Goal: Transaction & Acquisition: Purchase product/service

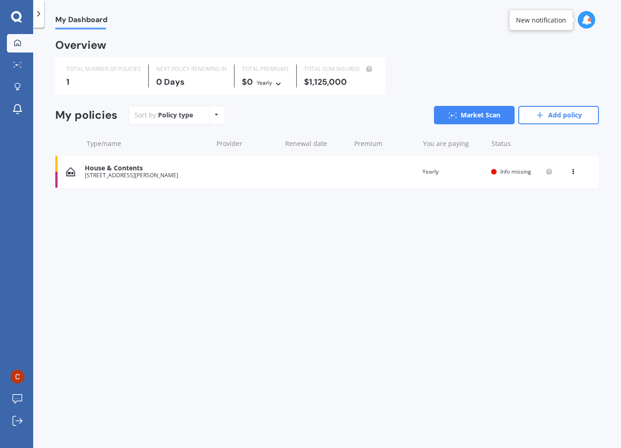
click at [17, 17] on icon at bounding box center [16, 17] width 11 height 12
drag, startPoint x: 79, startPoint y: 20, endPoint x: 74, endPoint y: 19, distance: 4.7
click at [79, 20] on span "My Dashboard" at bounding box center [81, 21] width 52 height 12
click at [41, 14] on icon at bounding box center [38, 13] width 9 height 9
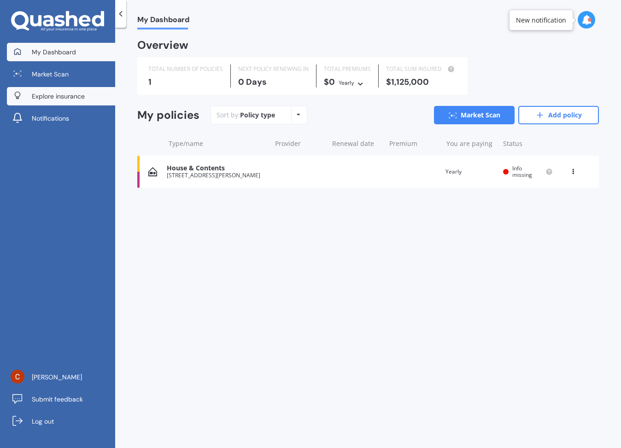
click at [57, 94] on span "Explore insurance" at bounding box center [58, 96] width 53 height 9
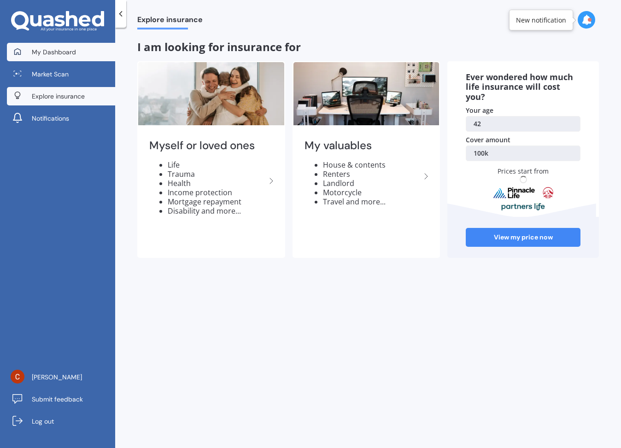
click at [55, 48] on span "My Dashboard" at bounding box center [54, 51] width 44 height 9
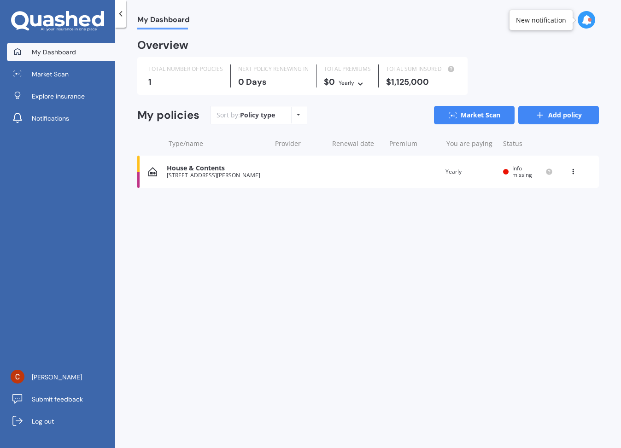
click at [580, 113] on link "Add policy" at bounding box center [558, 115] width 81 height 18
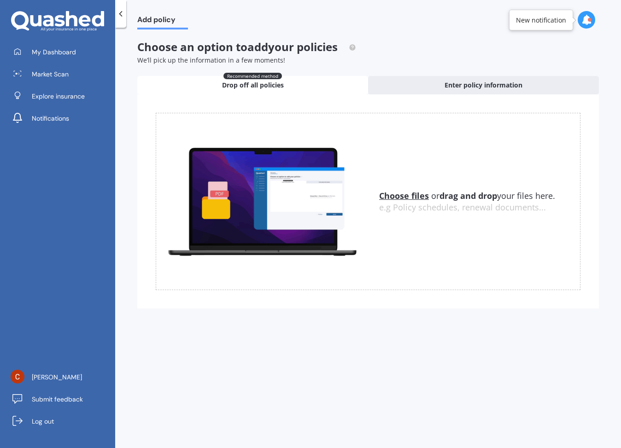
click at [118, 13] on icon at bounding box center [120, 13] width 9 height 9
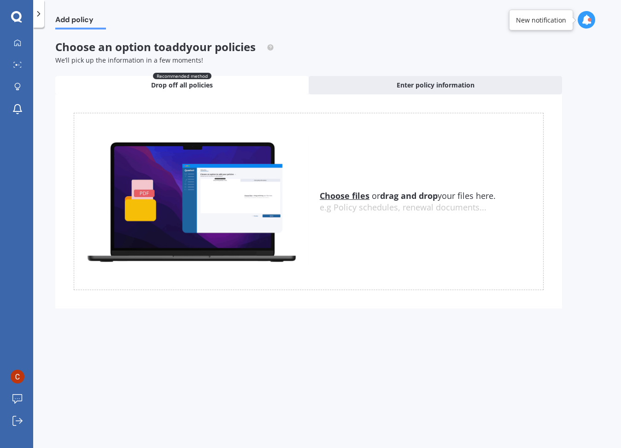
click at [38, 16] on polyline at bounding box center [39, 14] width 2 height 5
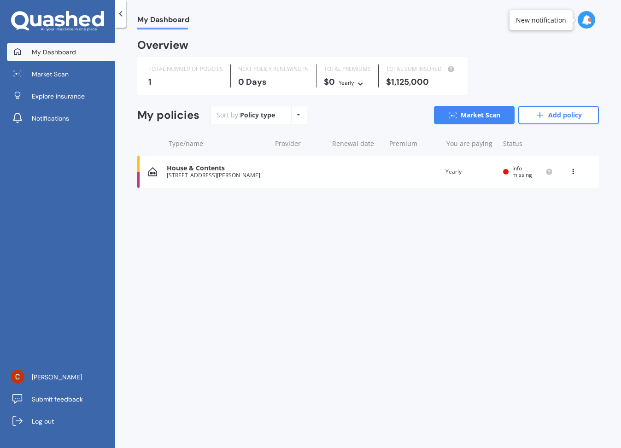
click at [298, 117] on div "Policy type Alphabetical Date added Renewing next" at bounding box center [298, 115] width 14 height 17
click at [47, 97] on span "Explore insurance" at bounding box center [58, 96] width 53 height 9
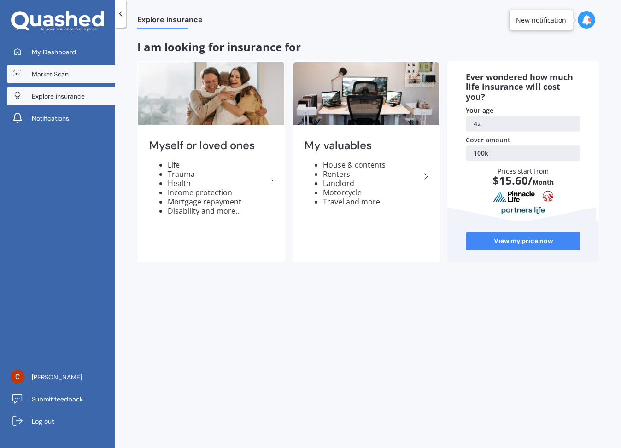
click at [47, 75] on span "Market Scan" at bounding box center [50, 74] width 37 height 9
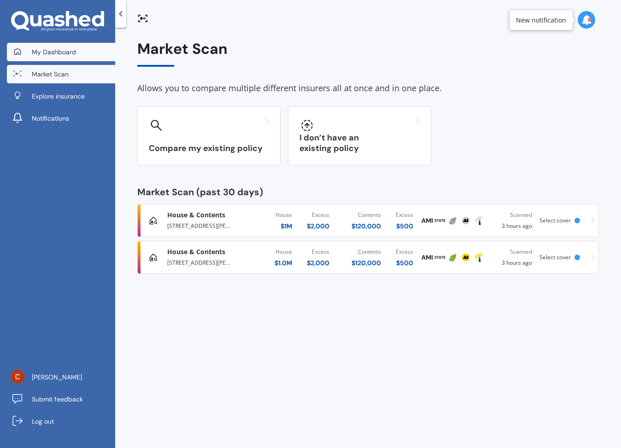
scroll to position [0, 0]
click at [52, 57] on link "My Dashboard" at bounding box center [61, 52] width 108 height 18
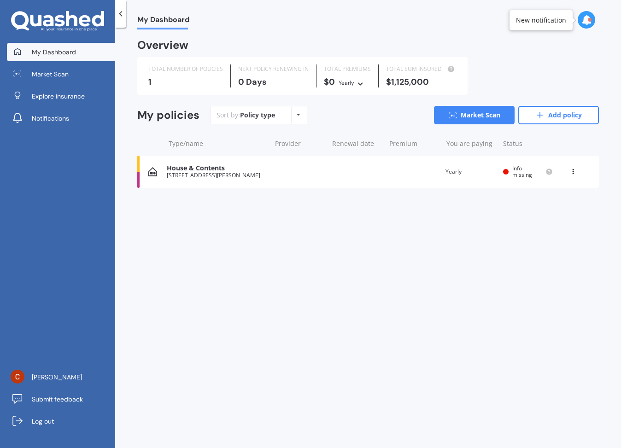
scroll to position [0, 1]
click at [493, 114] on link "Market Scan" at bounding box center [474, 115] width 81 height 18
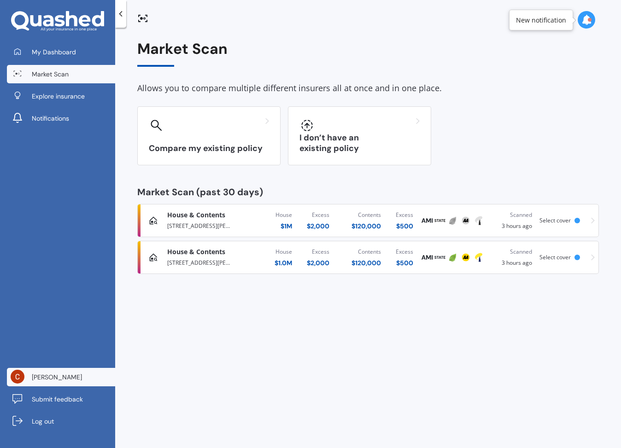
click at [73, 379] on link "[PERSON_NAME]" at bounding box center [61, 377] width 108 height 18
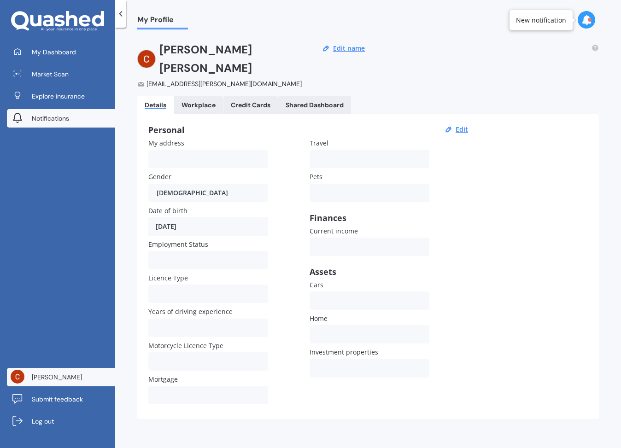
click at [37, 123] on link "Notifications" at bounding box center [61, 118] width 108 height 18
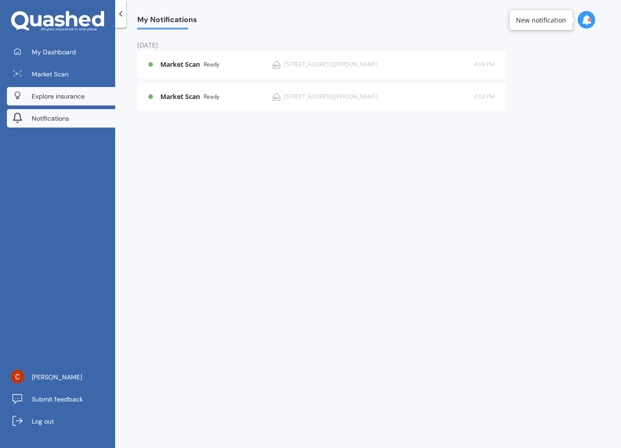
click at [40, 100] on link "Explore insurance" at bounding box center [61, 96] width 108 height 18
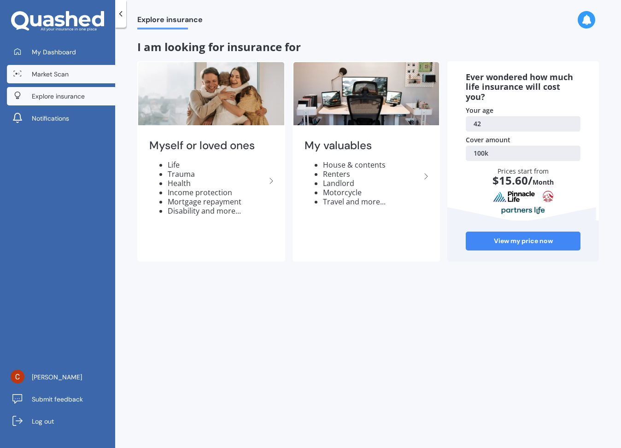
click at [38, 75] on span "Market Scan" at bounding box center [50, 74] width 37 height 9
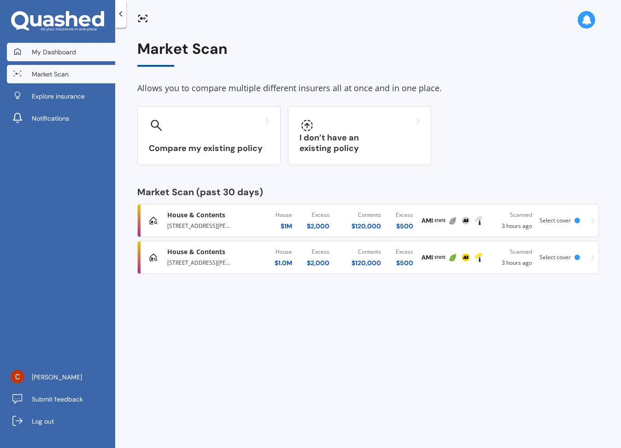
click at [44, 50] on span "My Dashboard" at bounding box center [54, 51] width 44 height 9
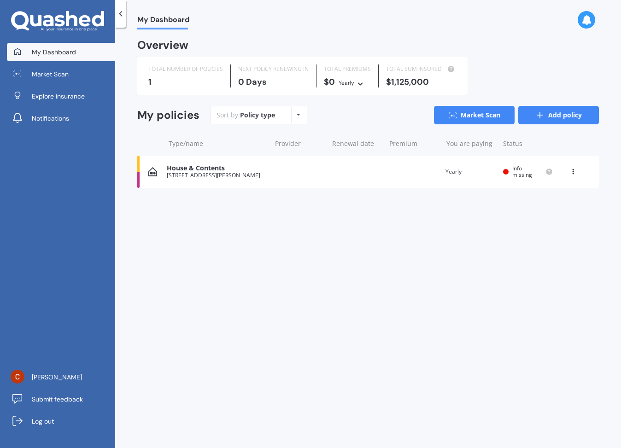
click at [561, 118] on link "Add policy" at bounding box center [558, 115] width 81 height 18
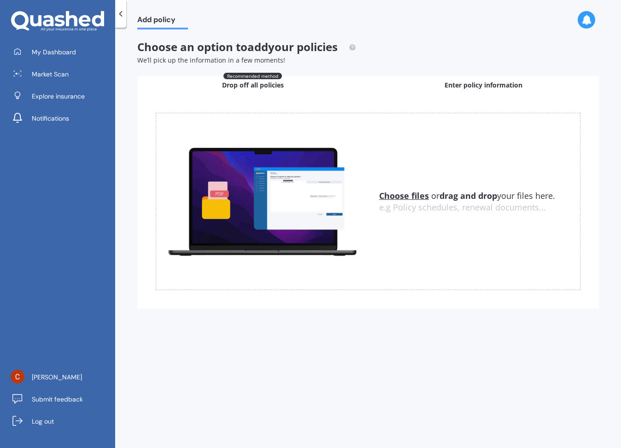
click at [433, 85] on div "Enter policy information" at bounding box center [483, 85] width 231 height 18
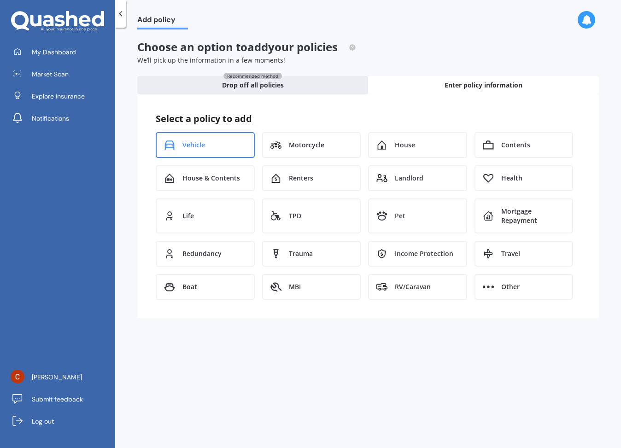
click at [197, 141] on span "Vehicle" at bounding box center [193, 144] width 23 height 9
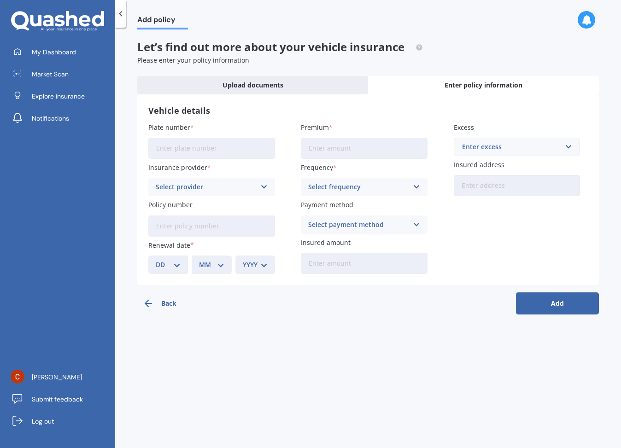
click at [168, 149] on input "Plate number" at bounding box center [211, 148] width 127 height 21
type input "GYQ280"
click at [215, 186] on div "Select provider" at bounding box center [206, 187] width 100 height 10
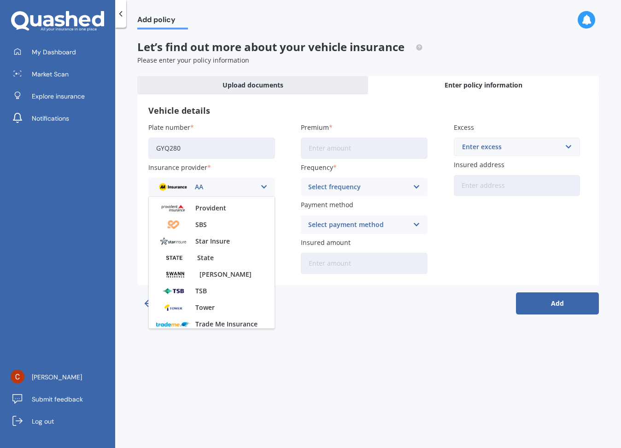
scroll to position [350, 0]
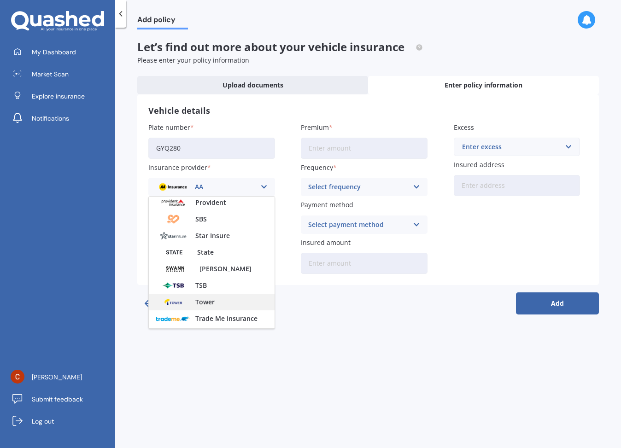
click at [239, 306] on div "Tower" at bounding box center [212, 302] width 126 height 17
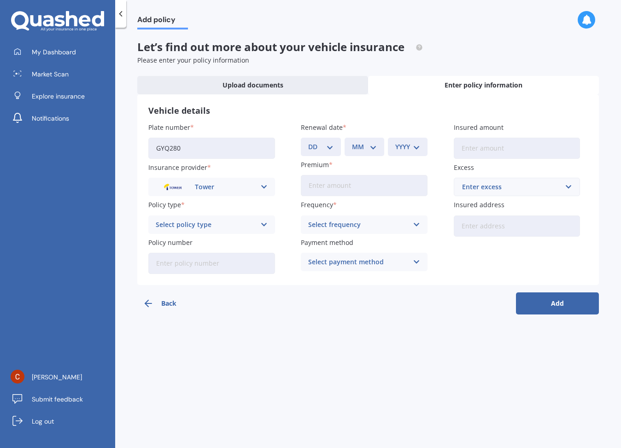
click at [215, 299] on button "Back" at bounding box center [178, 303] width 83 height 22
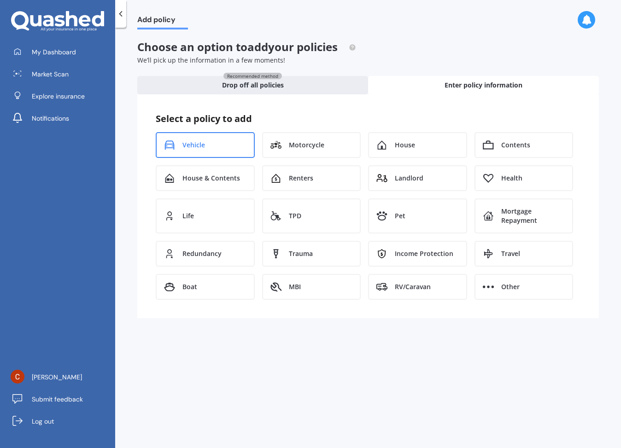
click at [197, 146] on span "Vehicle" at bounding box center [193, 144] width 23 height 9
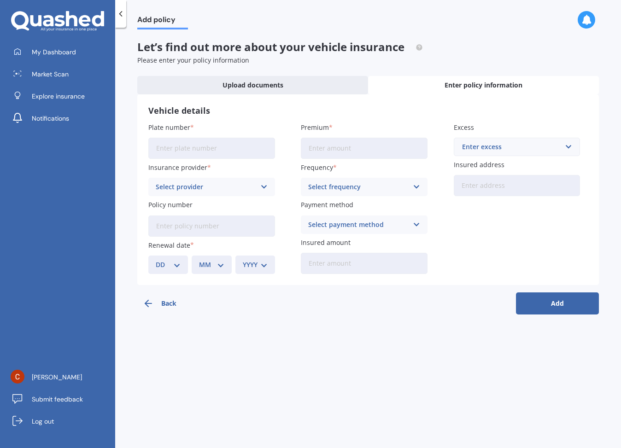
click at [197, 146] on input "Plate number" at bounding box center [211, 148] width 127 height 21
type input "GYQ282"
click at [199, 182] on div "Select provider" at bounding box center [206, 187] width 100 height 10
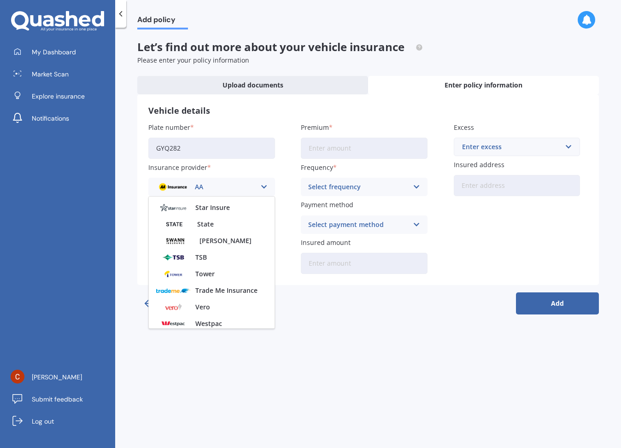
scroll to position [380, 0]
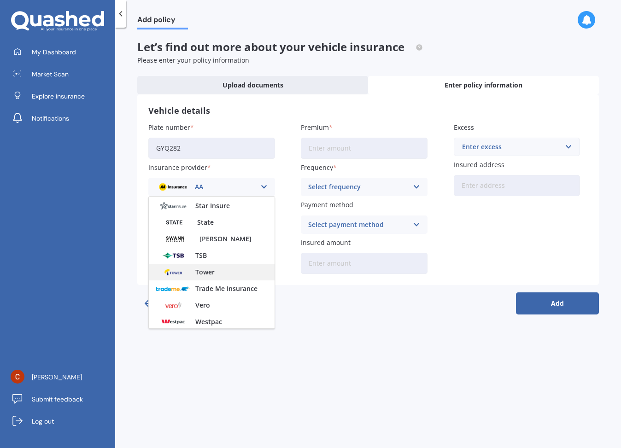
click at [209, 274] on span "Tower" at bounding box center [204, 272] width 19 height 6
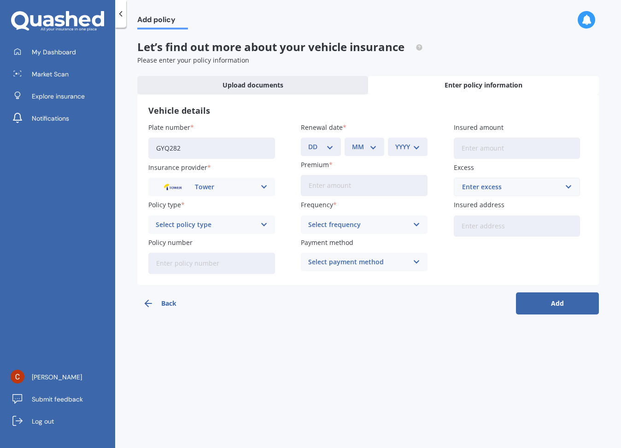
click at [178, 224] on div "Select policy type" at bounding box center [206, 225] width 100 height 10
click at [184, 273] on span "Comprehensive" at bounding box center [180, 276] width 49 height 6
click at [350, 224] on div "Select frequency" at bounding box center [358, 225] width 100 height 10
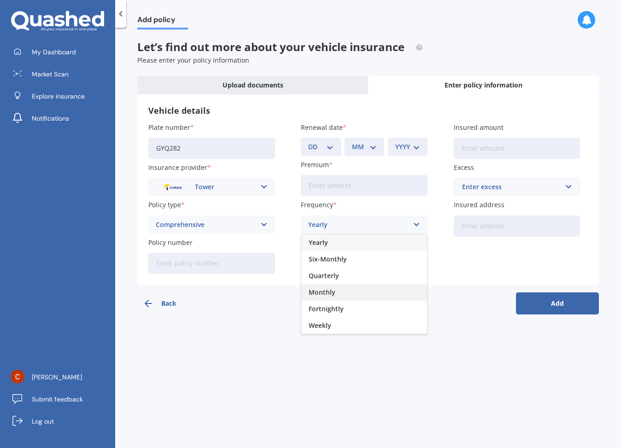
click at [355, 294] on div "Monthly" at bounding box center [364, 292] width 126 height 17
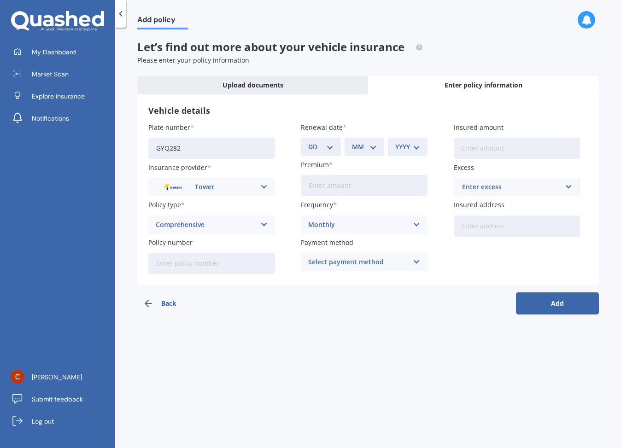
click at [365, 266] on div "Select payment method Direct debit - bank account Direct debit - credit/debit c…" at bounding box center [364, 262] width 127 height 18
click at [363, 279] on span "Direct debit - bank account" at bounding box center [351, 280] width 86 height 6
click at [497, 151] on input "Insured amount" at bounding box center [517, 148] width 127 height 21
type input "$10,000"
click at [503, 186] on div "Enter excess" at bounding box center [511, 187] width 99 height 10
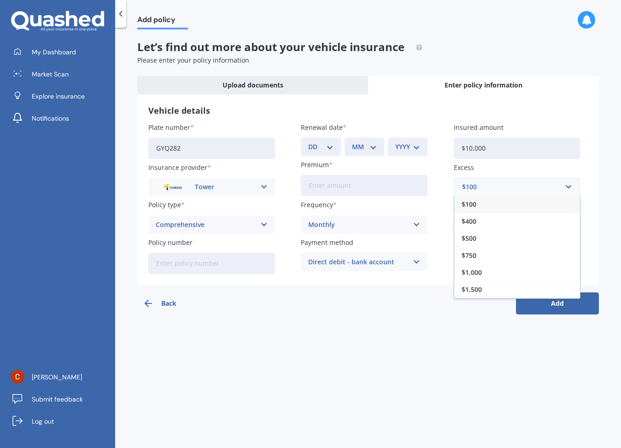
click at [492, 235] on div "$500" at bounding box center [517, 238] width 126 height 17
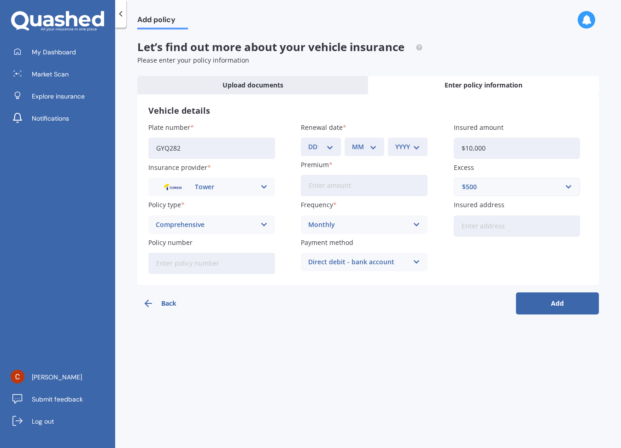
click at [492, 227] on input "Insured address" at bounding box center [517, 225] width 127 height 21
type input "[STREET_ADDRESS][PERSON_NAME]"
click at [346, 186] on input "Premium" at bounding box center [364, 185] width 127 height 21
type input "$82.57"
click at [554, 302] on button "Add" at bounding box center [557, 303] width 83 height 22
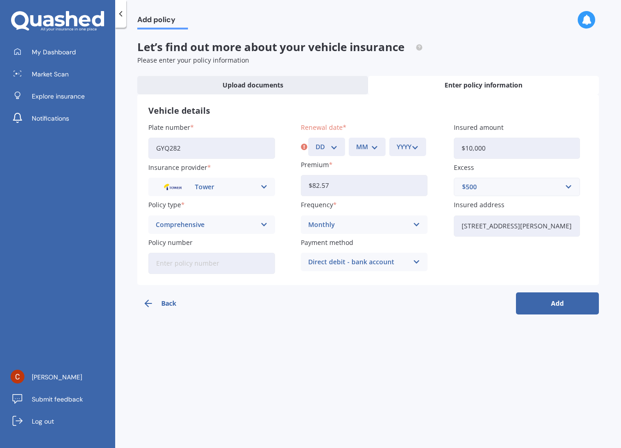
select select "06"
select select "10"
click at [418, 143] on select "YYYY 2027 2026 2025 2024 2023 2022 2021 2020 2019 2018 2017 2016 2015 2014 2013…" at bounding box center [407, 147] width 22 height 10
select select "2025"
click at [552, 302] on button "Add" at bounding box center [557, 303] width 83 height 22
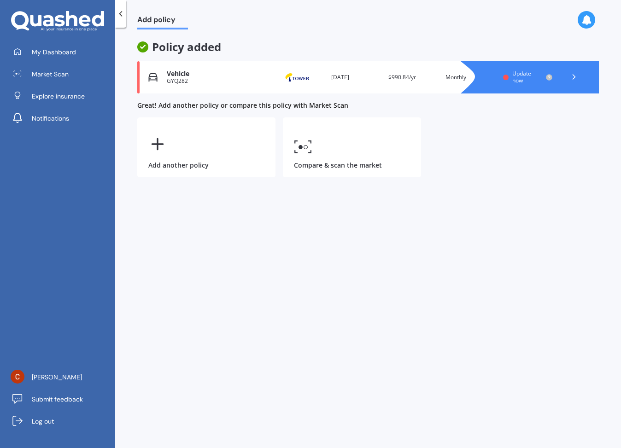
scroll to position [0, 0]
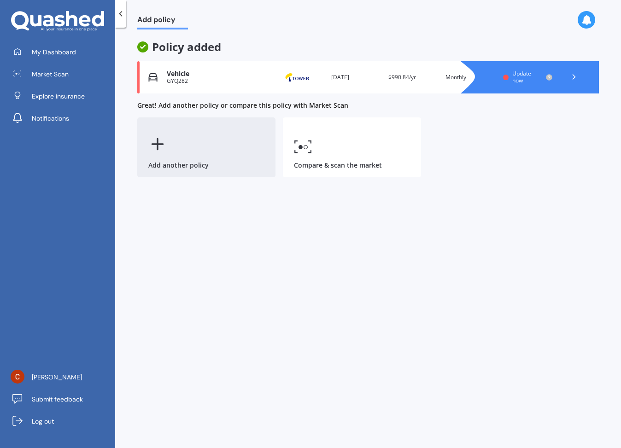
click at [204, 149] on div "Add another policy" at bounding box center [206, 147] width 138 height 60
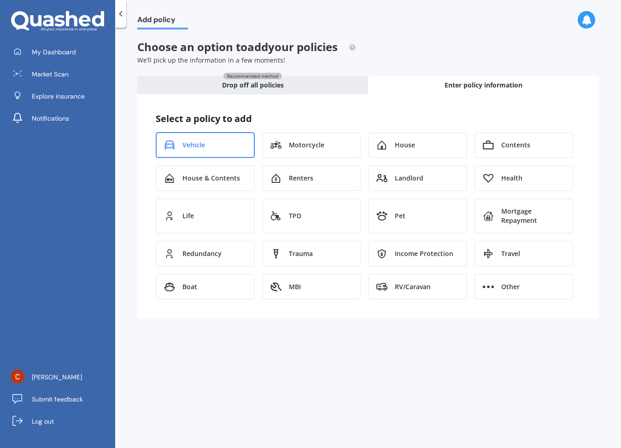
click at [204, 145] on span "Vehicle" at bounding box center [193, 144] width 23 height 9
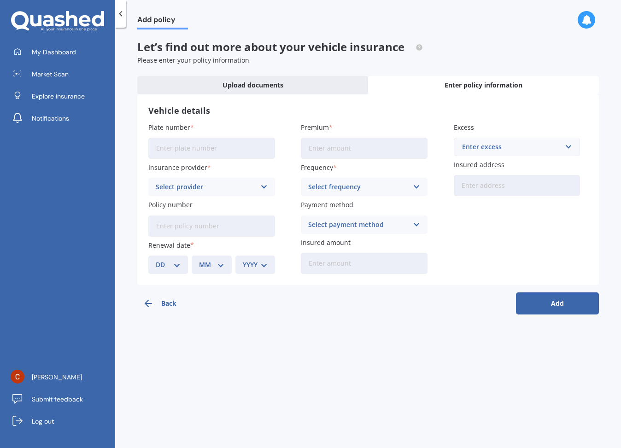
click at [204, 145] on input "Plate number" at bounding box center [211, 148] width 127 height 21
type input "YA7369"
click at [205, 182] on div "Select provider" at bounding box center [206, 187] width 100 height 10
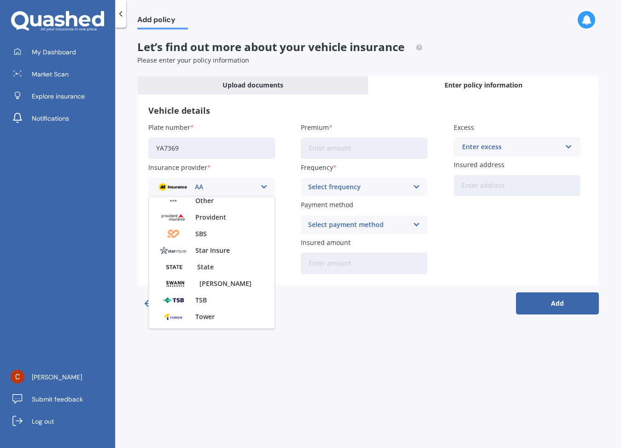
scroll to position [336, 0]
click at [230, 307] on div "TSB" at bounding box center [212, 300] width 126 height 17
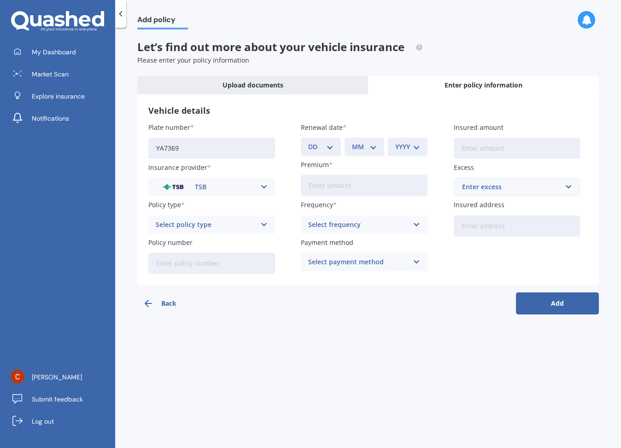
scroll to position [0, 0]
click at [258, 185] on div "TSB AA AMI AMP ANZ ASB Aioi Nissay Dowa Ando Assurant Autosure BNZ Co-Operative…" at bounding box center [211, 187] width 127 height 18
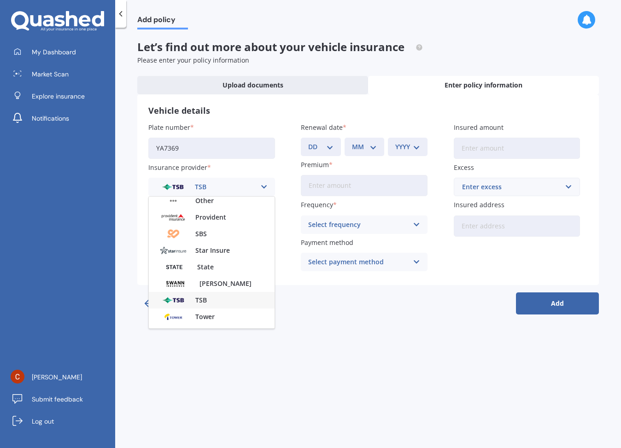
drag, startPoint x: 221, startPoint y: 318, endPoint x: 214, endPoint y: 316, distance: 7.7
click at [221, 318] on div "Tower" at bounding box center [212, 316] width 126 height 17
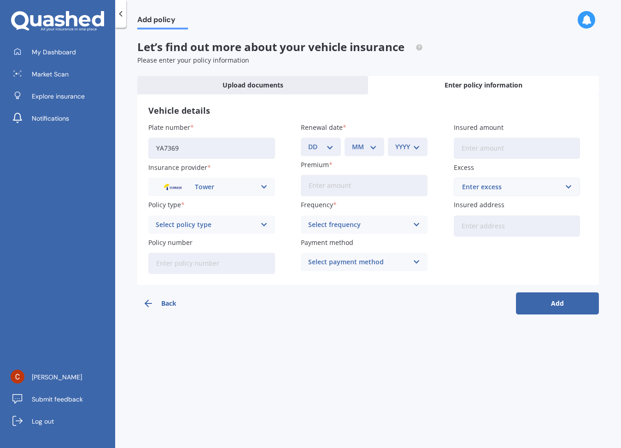
click at [185, 223] on div "Select policy type" at bounding box center [206, 225] width 100 height 10
click at [186, 276] on span "Comprehensive" at bounding box center [180, 276] width 49 height 6
select select "06"
click at [359, 152] on div "MM 01 02 03 04 05 06 07 08 09 10 11 12" at bounding box center [364, 147] width 40 height 18
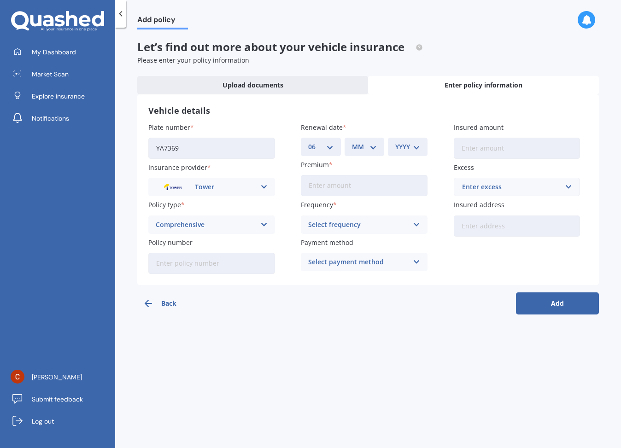
select select "10"
click at [414, 148] on select "YYYY 2027 2026 2025 2024 2023 2022 2021 2020 2019 2018 2017 2016 2015 2014 2013…" at bounding box center [407, 147] width 25 height 10
select select "2025"
drag, startPoint x: 335, startPoint y: 183, endPoint x: 361, endPoint y: 109, distance: 78.8
click at [335, 183] on input "Premium" at bounding box center [364, 185] width 127 height 21
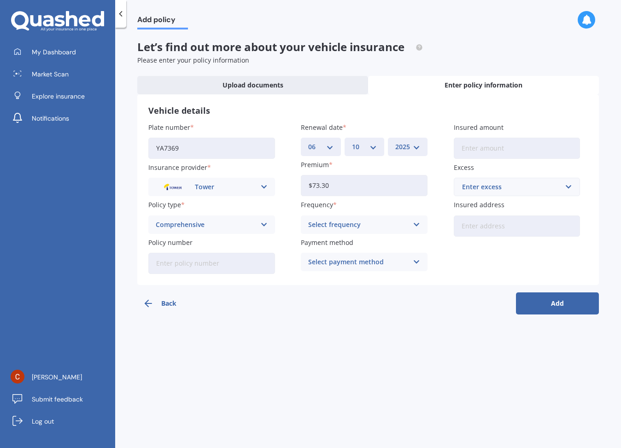
type input "$73.30"
click at [371, 227] on div "Select frequency" at bounding box center [358, 225] width 100 height 10
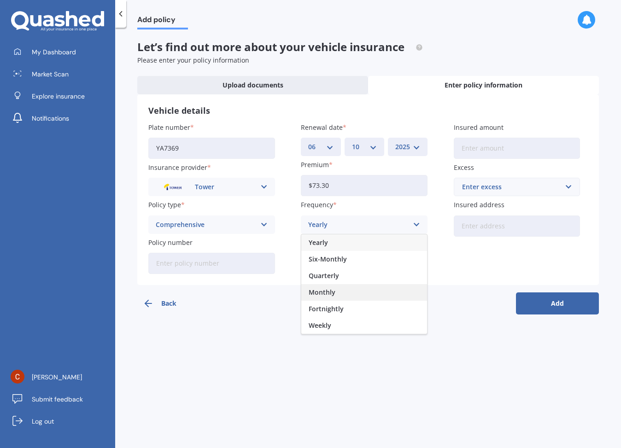
click at [348, 297] on div "Monthly" at bounding box center [364, 292] width 126 height 17
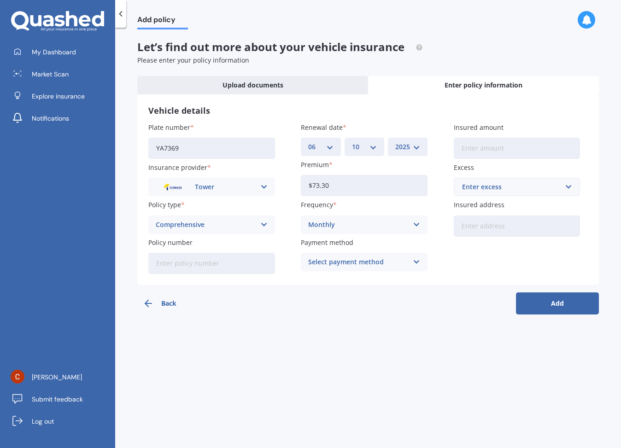
click at [348, 258] on div "Select payment method" at bounding box center [358, 262] width 100 height 10
click at [333, 279] on span "Direct debit - bank account" at bounding box center [351, 280] width 86 height 6
click at [511, 147] on input "Insured amount" at bounding box center [517, 148] width 127 height 21
type input "$10,000"
click at [517, 175] on div "Excess Enter excess $100 $400 $500 $750 $1,000 $1,500 $2,000" at bounding box center [517, 180] width 127 height 34
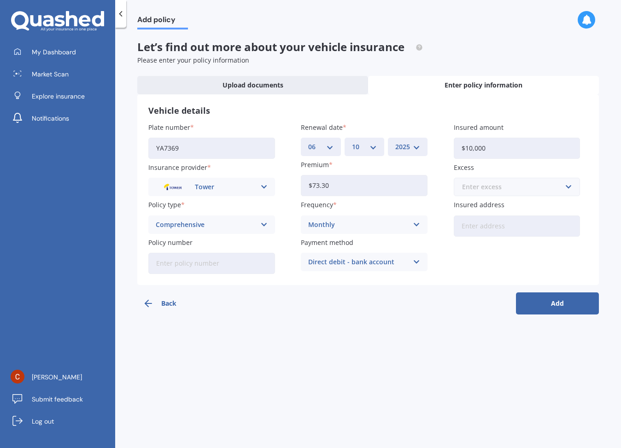
drag, startPoint x: 517, startPoint y: 179, endPoint x: 521, endPoint y: 184, distance: 6.3
click at [518, 180] on input "text" at bounding box center [513, 186] width 118 height 17
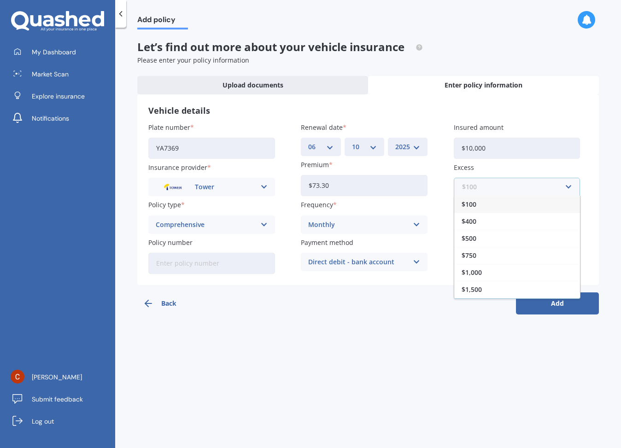
click at [521, 184] on input "text" at bounding box center [513, 186] width 118 height 17
click at [474, 236] on span "$500" at bounding box center [468, 238] width 15 height 6
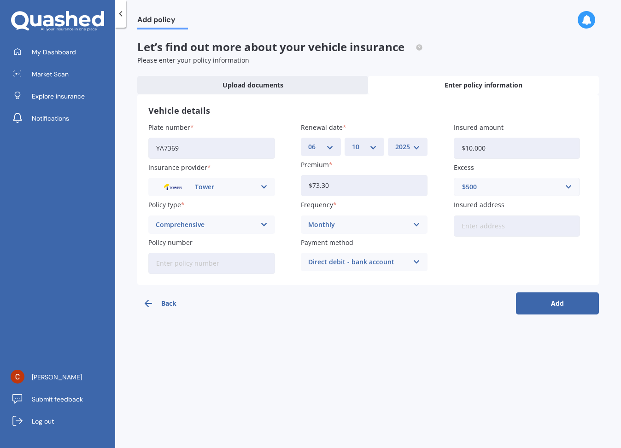
click at [496, 232] on input "Insured address" at bounding box center [517, 225] width 127 height 21
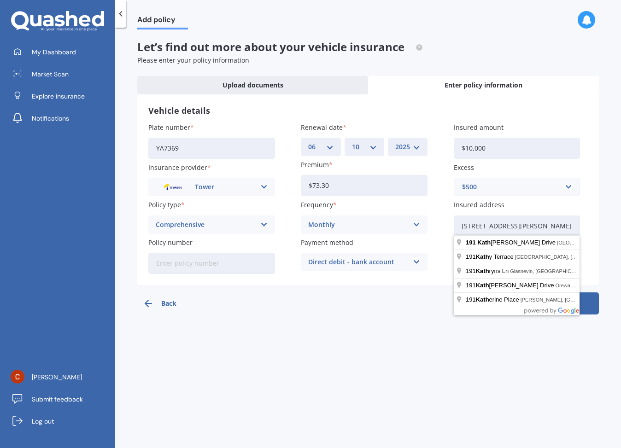
drag, startPoint x: 509, startPoint y: 235, endPoint x: 548, endPoint y: 241, distance: 40.0
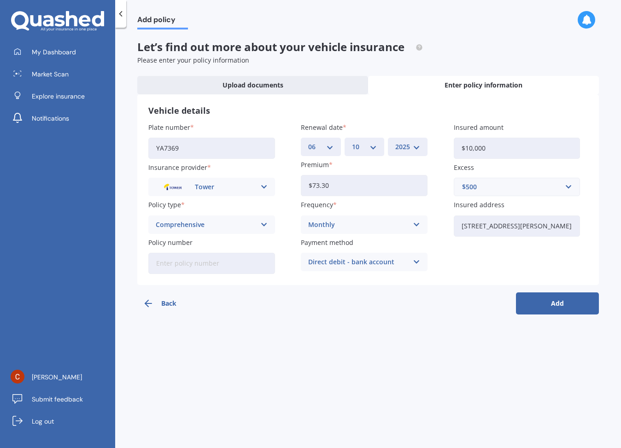
type input "[STREET_ADDRESS][PERSON_NAME]"
click at [574, 302] on button "Add" at bounding box center [557, 303] width 83 height 22
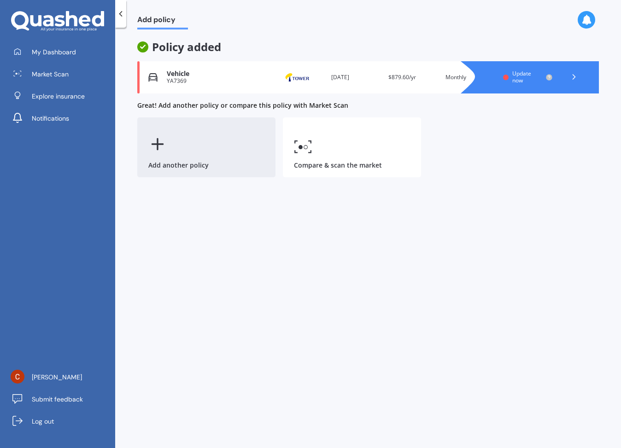
click at [185, 150] on div "Add another policy" at bounding box center [206, 147] width 138 height 60
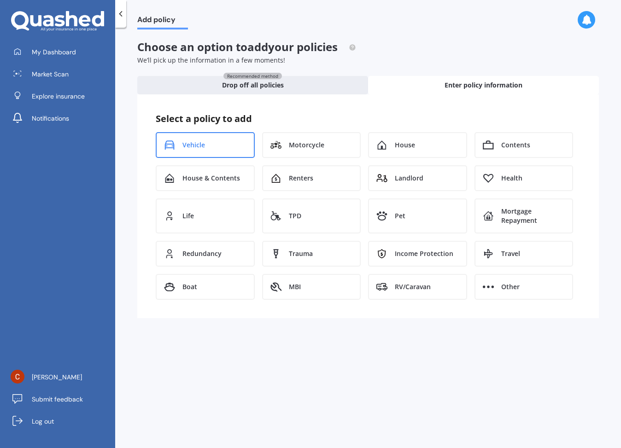
click at [185, 150] on div "Vehicle" at bounding box center [205, 145] width 99 height 26
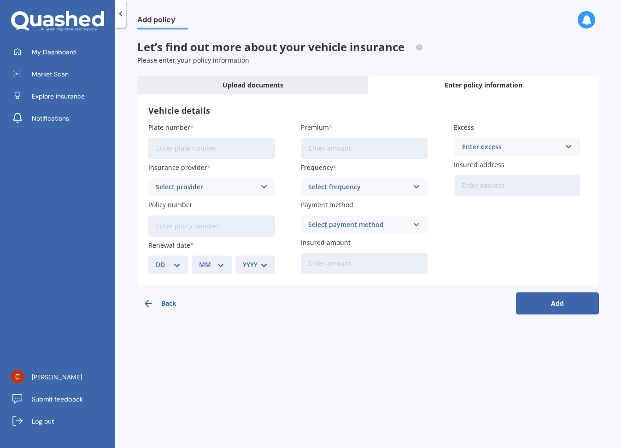
scroll to position [0, 0]
click at [207, 152] on input "Plate number" at bounding box center [211, 148] width 127 height 21
type input "JAN964"
click at [197, 180] on div "Select provider AA AMI AMP ANZ ASB Aioi Nissay Dowa Ando Assurant Autosure BNZ …" at bounding box center [211, 187] width 127 height 18
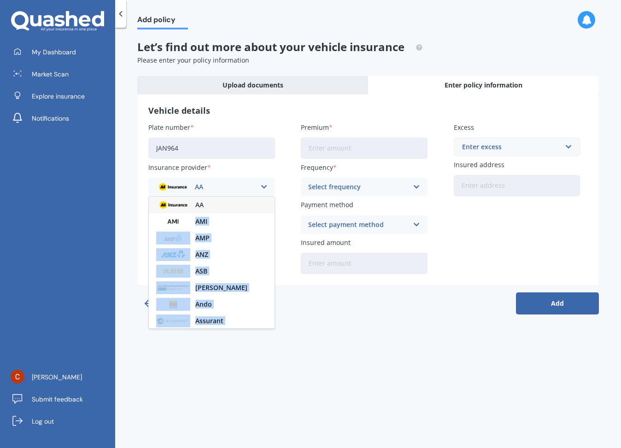
drag, startPoint x: 274, startPoint y: 213, endPoint x: 280, endPoint y: 245, distance: 32.8
click at [279, 327] on div "Add policy Let’s find out more about your vehicle insurance Please enter your p…" at bounding box center [368, 239] width 506 height 420
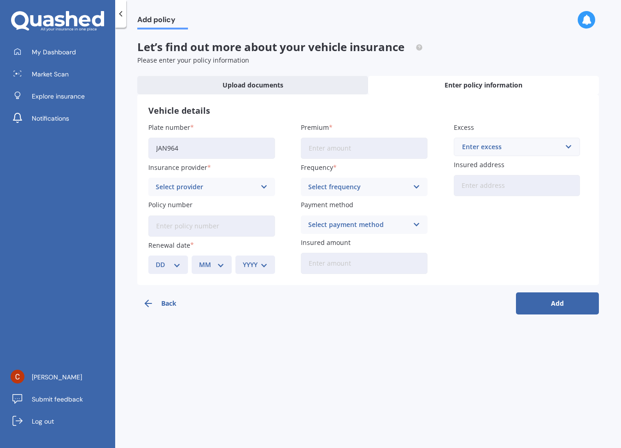
drag, startPoint x: 273, startPoint y: 215, endPoint x: 268, endPoint y: 209, distance: 6.9
click at [273, 216] on input "Policy number" at bounding box center [211, 225] width 127 height 21
click at [263, 190] on icon at bounding box center [264, 187] width 8 height 10
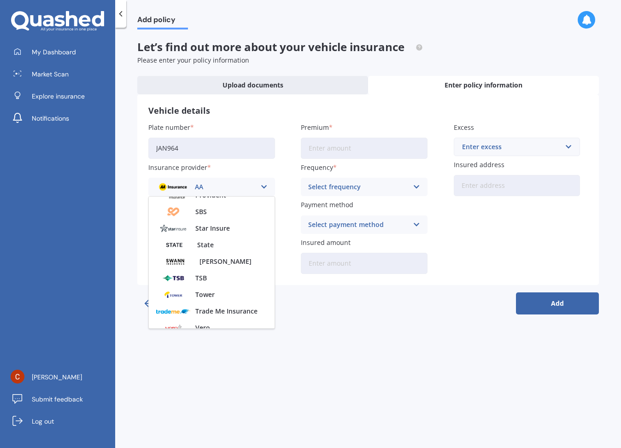
scroll to position [360, 0]
click at [225, 293] on div "Tower" at bounding box center [212, 293] width 126 height 17
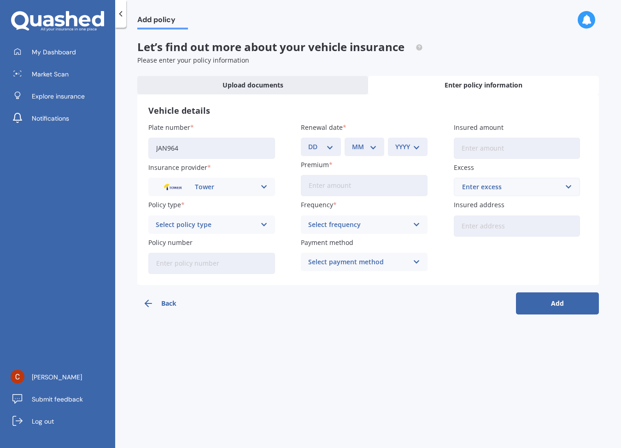
click at [199, 292] on button "Back" at bounding box center [178, 303] width 83 height 22
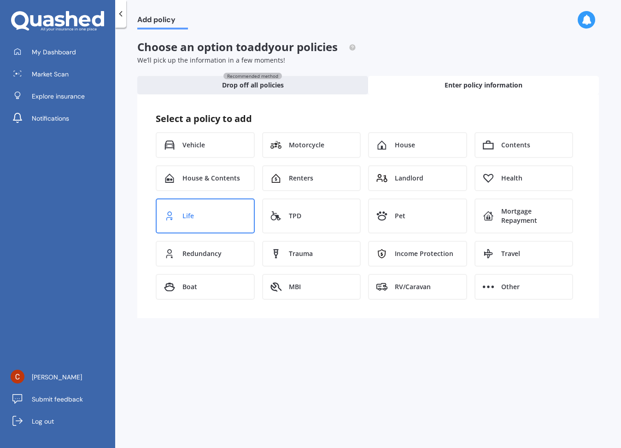
click at [197, 225] on div "Life" at bounding box center [205, 215] width 99 height 35
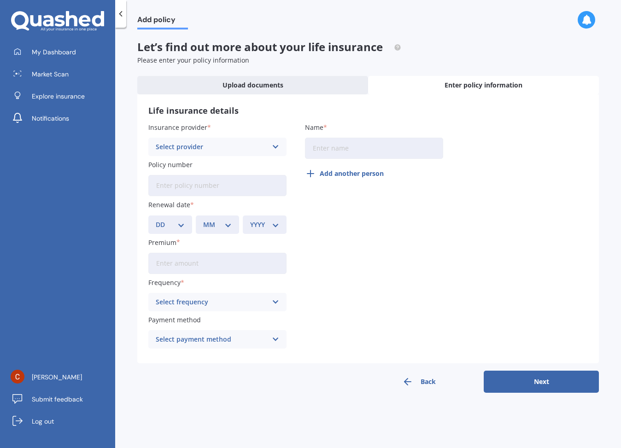
click at [419, 386] on button "Back" at bounding box center [418, 382] width 115 height 22
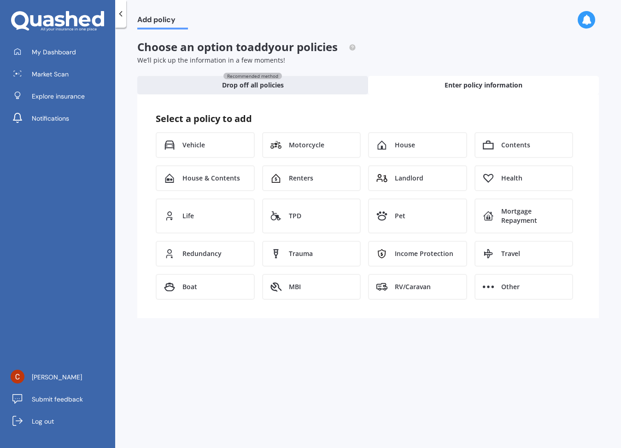
click at [422, 380] on div "Add policy Choose an option to add your policies We’ll pick up the information …" at bounding box center [368, 239] width 506 height 420
click at [172, 129] on div "Select a policy to add Vehicle Motorcycle House Contents House & Contents Rente…" at bounding box center [368, 206] width 424 height 187
click at [181, 137] on div "Vehicle" at bounding box center [205, 145] width 99 height 26
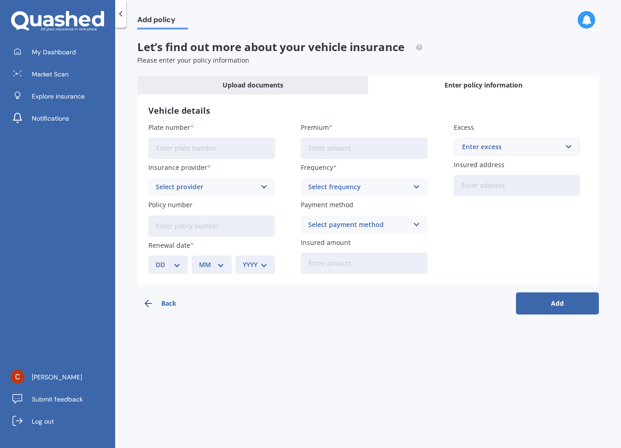
click at [197, 140] on input "Plate number" at bounding box center [211, 148] width 127 height 21
type input "JAN964"
click at [214, 186] on div "Select provider" at bounding box center [206, 187] width 100 height 10
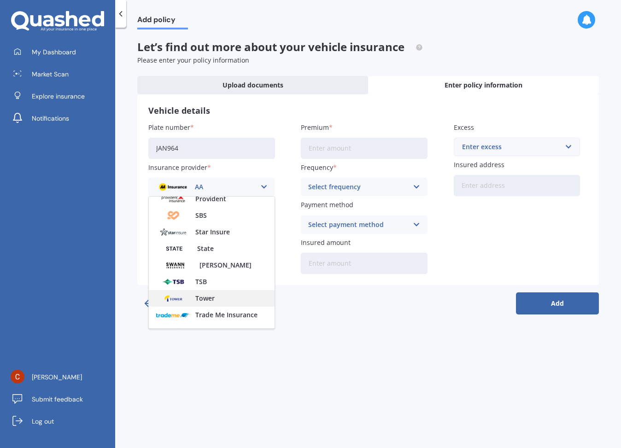
scroll to position [356, 0]
click at [226, 293] on div "Tower" at bounding box center [212, 296] width 126 height 17
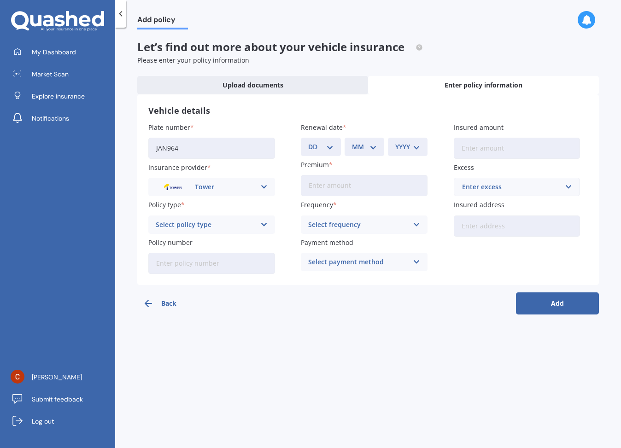
click at [180, 226] on div "Select policy type" at bounding box center [206, 225] width 100 height 10
click at [183, 276] on span "Comprehensive" at bounding box center [180, 276] width 49 height 6
select select "06"
select select "10"
click at [413, 145] on select "YYYY 2027 2026 2025 2024 2023 2022 2021 2020 2019 2018 2017 2016 2015 2014 2013…" at bounding box center [407, 147] width 25 height 10
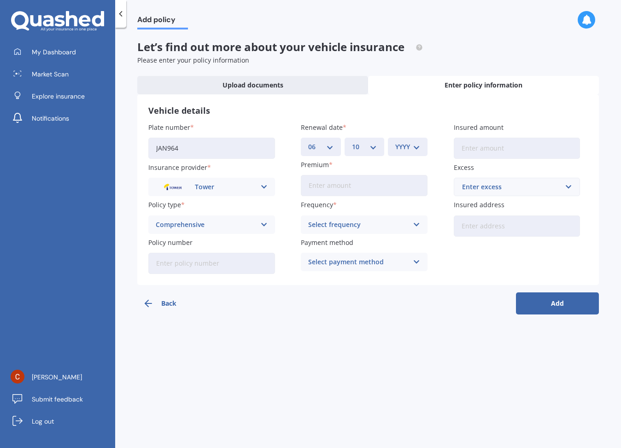
select select "2025"
click at [324, 182] on input "Premium" at bounding box center [364, 185] width 127 height 21
type input "$97.84"
click at [345, 216] on div "Select frequency Yearly Six-Monthly Quarterly Monthly Fortnightly Weekly" at bounding box center [364, 224] width 127 height 18
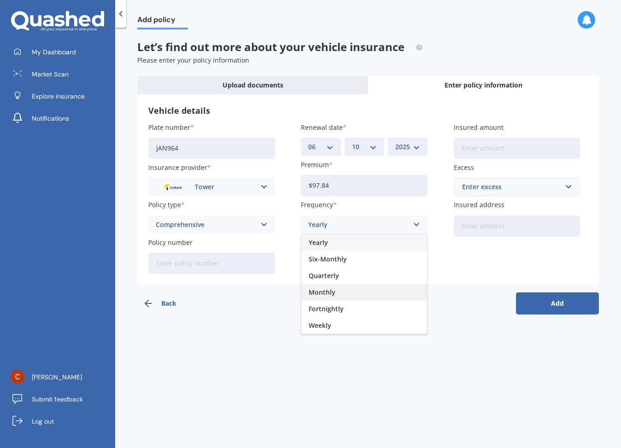
click at [337, 288] on div "Monthly" at bounding box center [364, 292] width 126 height 17
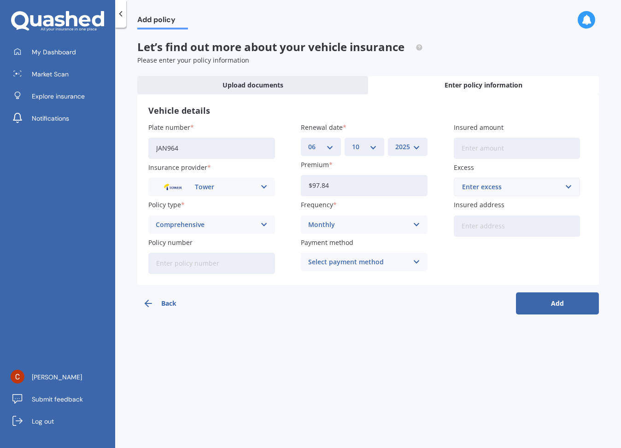
click at [341, 263] on div "Select payment method" at bounding box center [358, 262] width 100 height 10
click at [350, 278] on span "Direct debit - bank account" at bounding box center [351, 280] width 86 height 6
click at [498, 146] on input "Insured amount" at bounding box center [517, 148] width 127 height 21
type input "$10,000"
click at [500, 184] on div "Enter excess" at bounding box center [511, 187] width 99 height 10
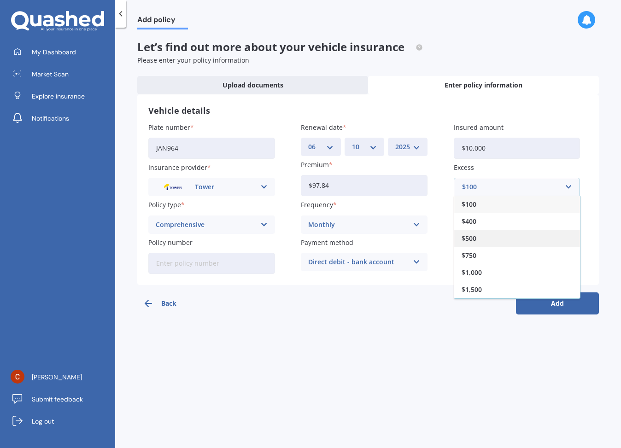
click at [493, 231] on div "$500" at bounding box center [517, 238] width 126 height 17
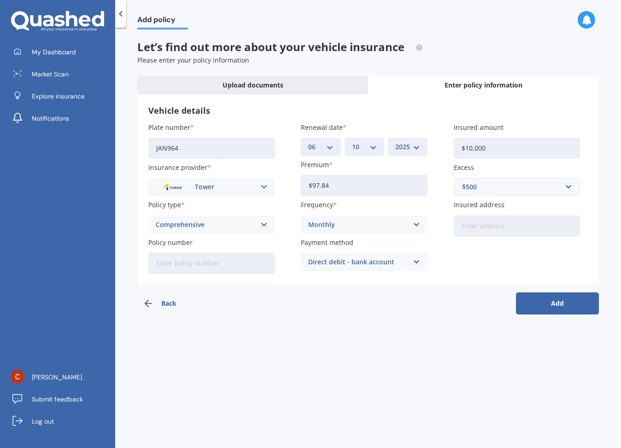
click at [493, 229] on input "Insured address" at bounding box center [517, 225] width 127 height 21
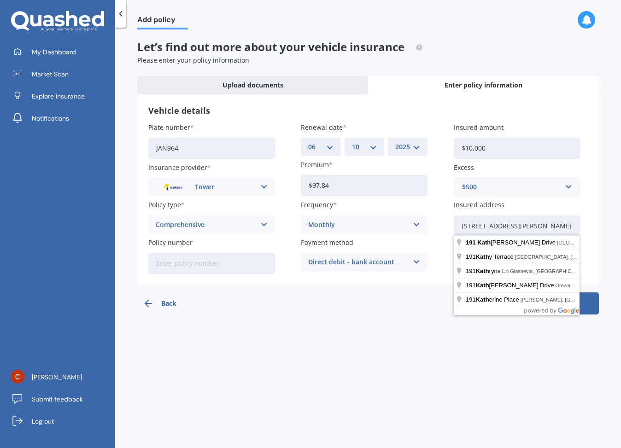
type input "[STREET_ADDRESS][PERSON_NAME]"
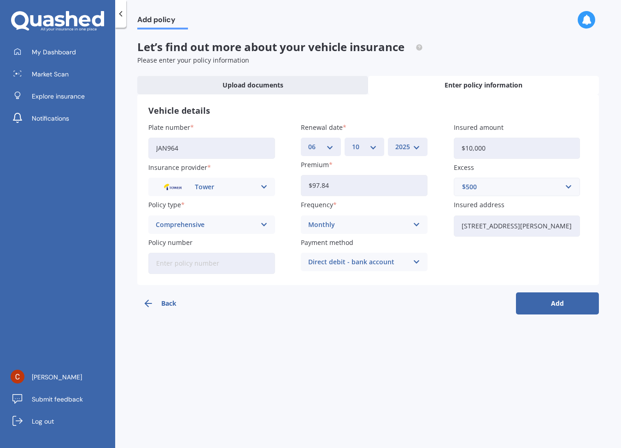
click at [567, 300] on button "Add" at bounding box center [557, 303] width 83 height 22
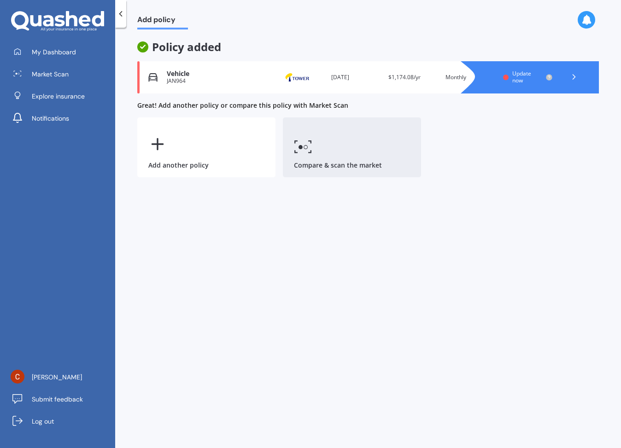
click at [360, 143] on link "Compare & scan the market" at bounding box center [352, 147] width 138 height 60
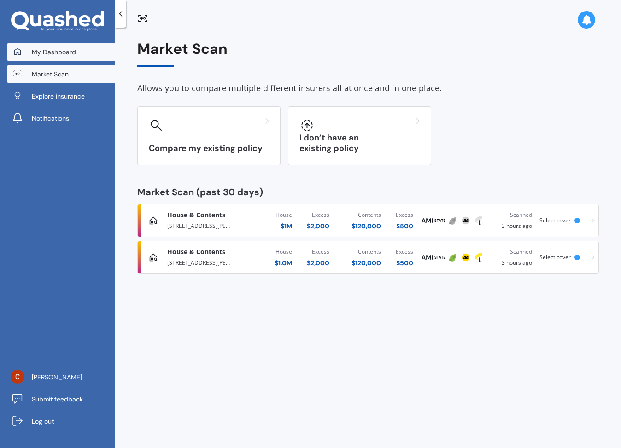
click at [83, 51] on link "My Dashboard" at bounding box center [61, 52] width 108 height 18
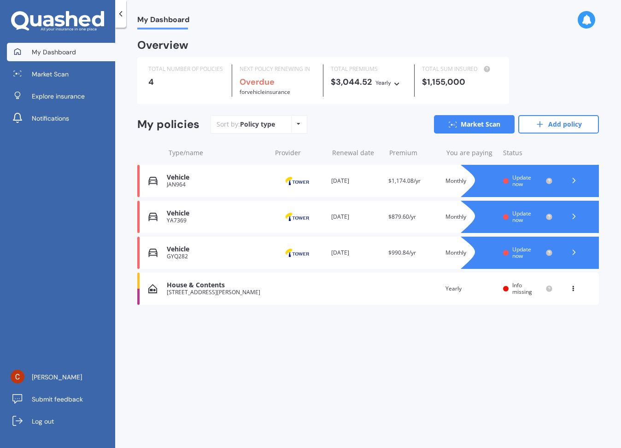
click at [578, 176] on div at bounding box center [574, 181] width 28 height 14
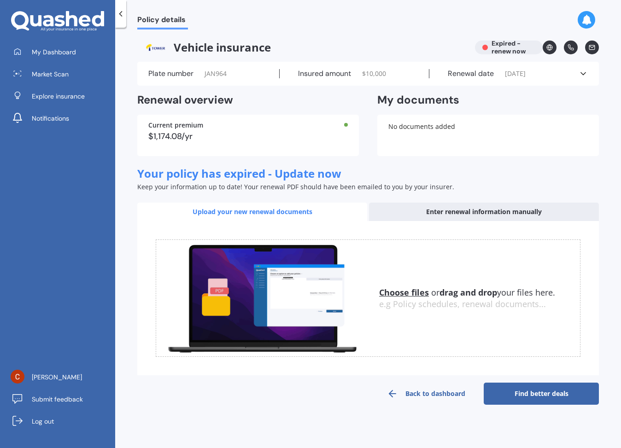
click at [552, 396] on link "Find better deals" at bounding box center [540, 394] width 115 height 22
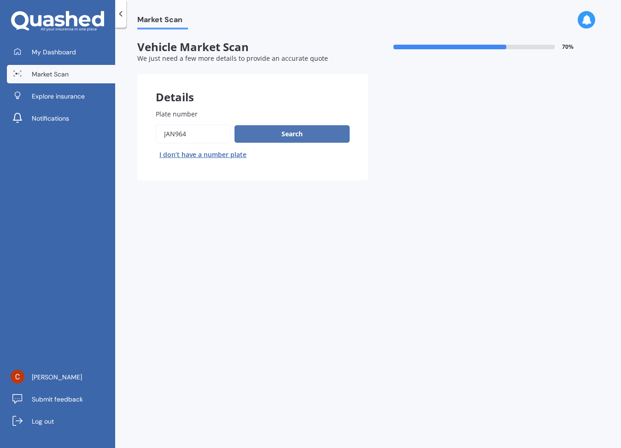
click at [306, 134] on button "Search" at bounding box center [291, 133] width 115 height 17
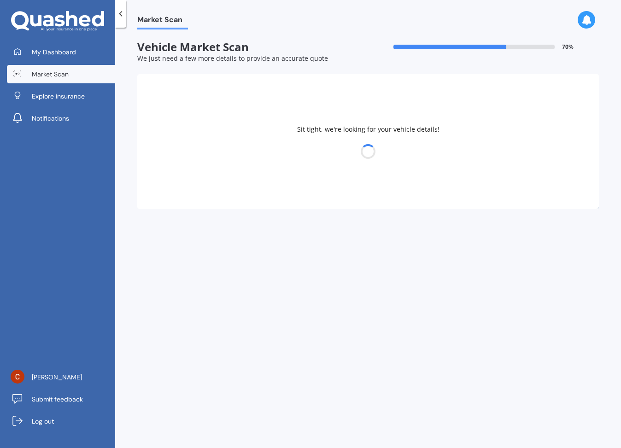
select select "NISSAN"
select select "SKYLINE"
select select "17"
select select "06"
select select "1983"
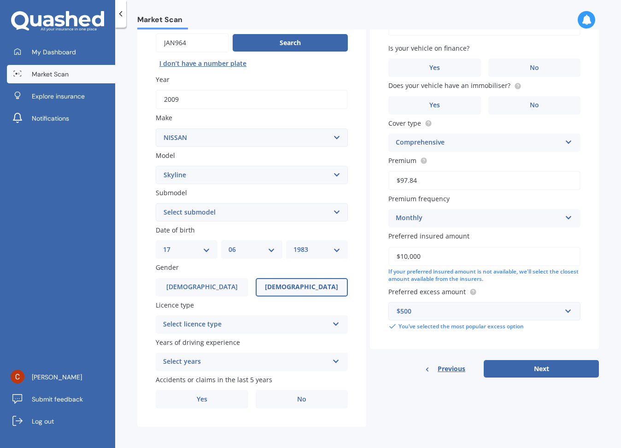
scroll to position [91, 0]
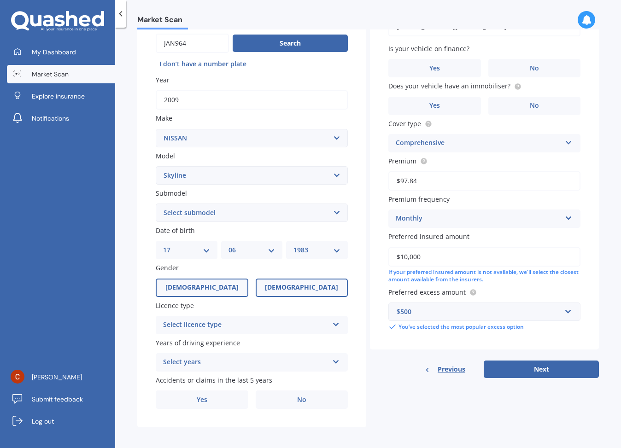
click at [200, 284] on span "[DEMOGRAPHIC_DATA]" at bounding box center [201, 288] width 73 height 8
click at [0, 0] on input "[DEMOGRAPHIC_DATA]" at bounding box center [0, 0] width 0 height 0
select select "01"
select select "07"
select select "1980"
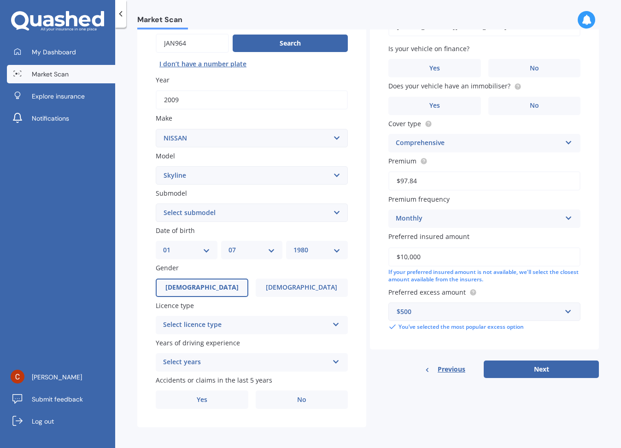
click at [252, 326] on div "Select licence type" at bounding box center [245, 325] width 165 height 11
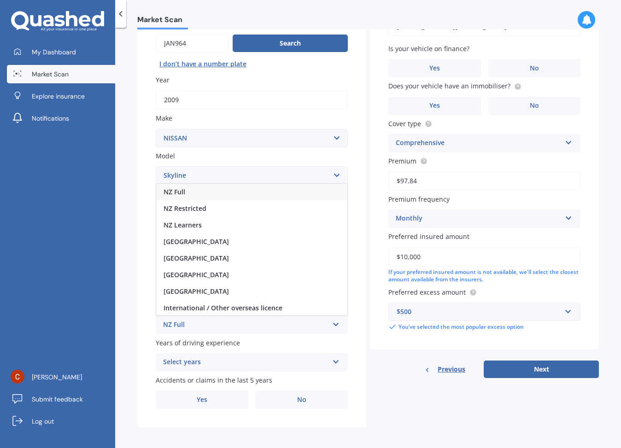
click at [201, 190] on div "NZ Full" at bounding box center [251, 192] width 191 height 17
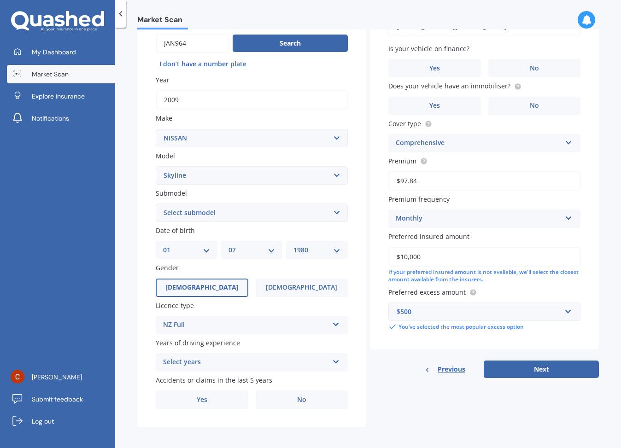
click at [213, 360] on div "Select years" at bounding box center [245, 362] width 165 height 11
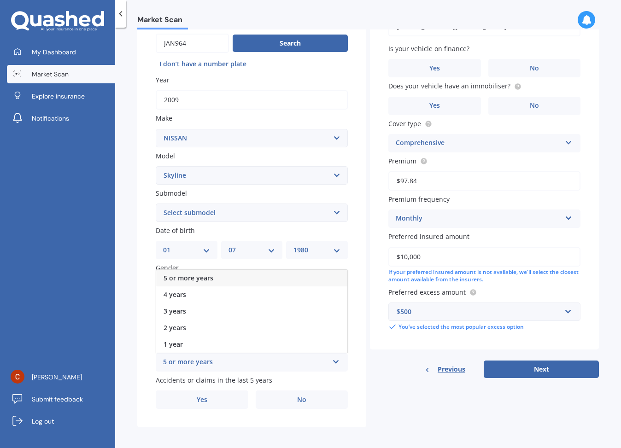
click at [199, 273] on span "5 or more years" at bounding box center [188, 277] width 50 height 9
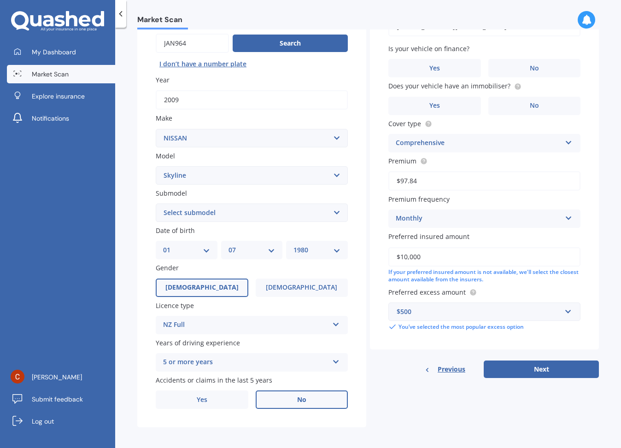
click at [331, 395] on label "No" at bounding box center [302, 399] width 93 height 18
click at [0, 0] on input "No" at bounding box center [0, 0] width 0 height 0
click at [521, 66] on label "No" at bounding box center [534, 68] width 93 height 18
click at [0, 0] on input "No" at bounding box center [0, 0] width 0 height 0
click at [531, 107] on span "No" at bounding box center [533, 106] width 9 height 8
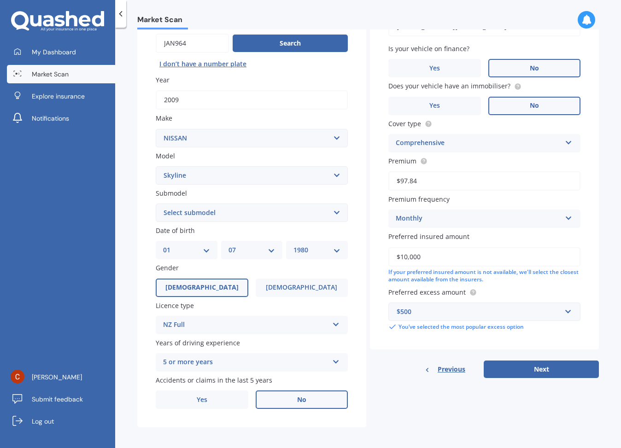
click at [0, 0] on input "No" at bounding box center [0, 0] width 0 height 0
click at [457, 105] on label "Yes" at bounding box center [434, 106] width 93 height 18
click at [0, 0] on input "Yes" at bounding box center [0, 0] width 0 height 0
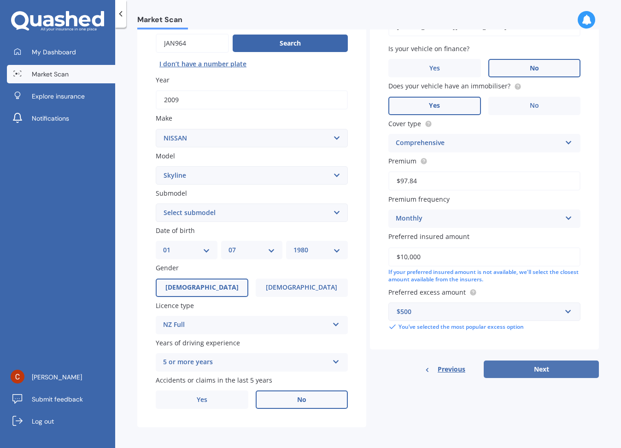
click at [523, 363] on button "Next" at bounding box center [540, 369] width 115 height 17
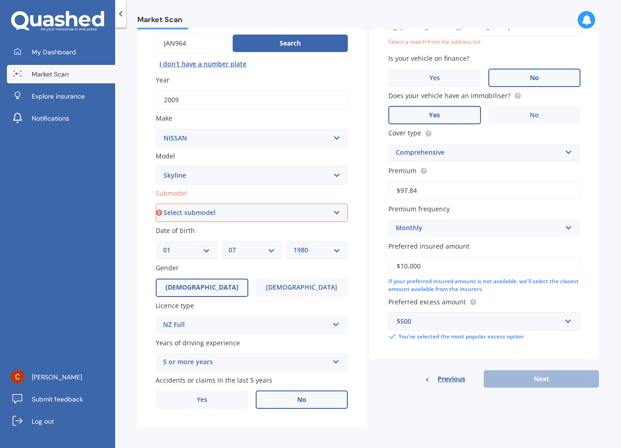
select select "370GT"
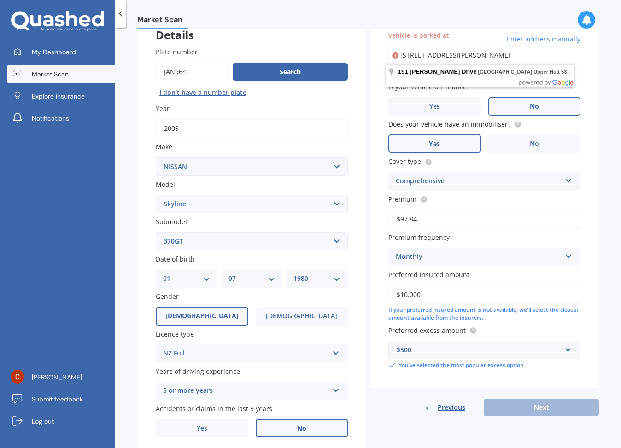
scroll to position [63, 0]
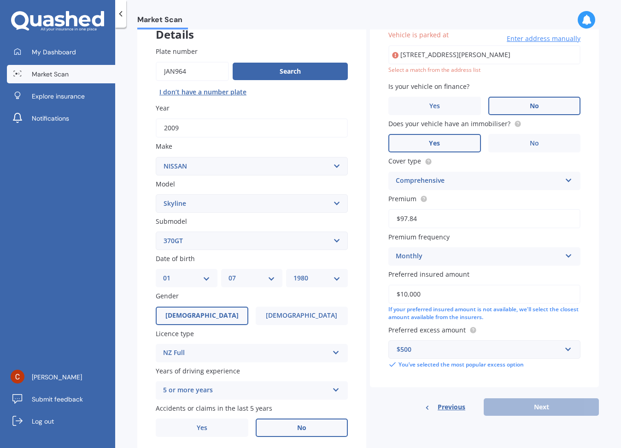
type input "[STREET_ADDRESS][PERSON_NAME]"
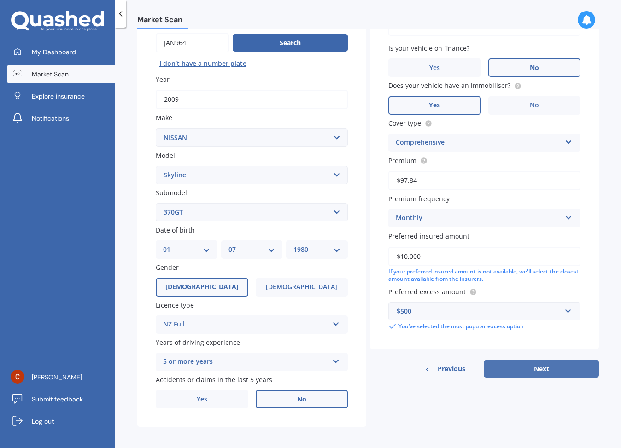
scroll to position [91, 0]
click at [548, 361] on button "Next" at bounding box center [540, 369] width 115 height 17
select select "01"
select select "07"
select select "1980"
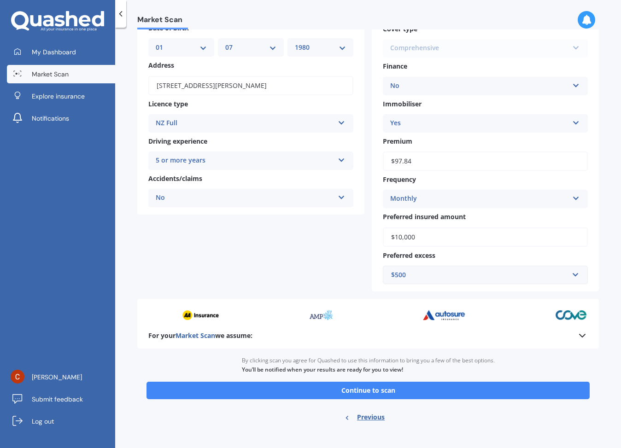
scroll to position [97, 0]
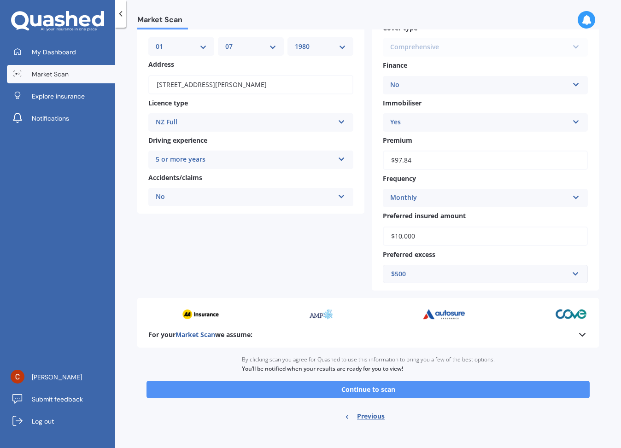
click at [376, 388] on button "Continue to scan" at bounding box center [367, 389] width 443 height 17
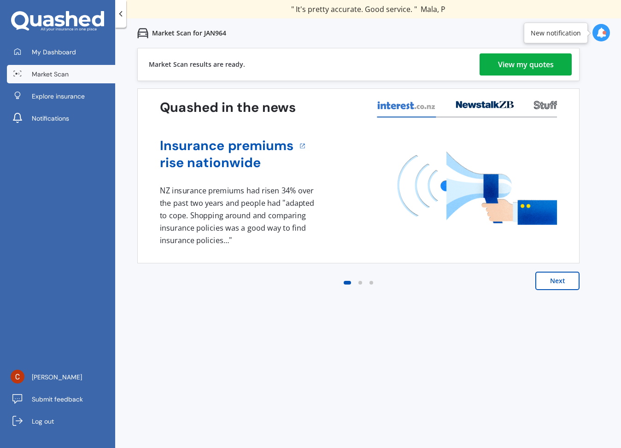
click at [549, 64] on div "View my quotes" at bounding box center [526, 64] width 56 height 22
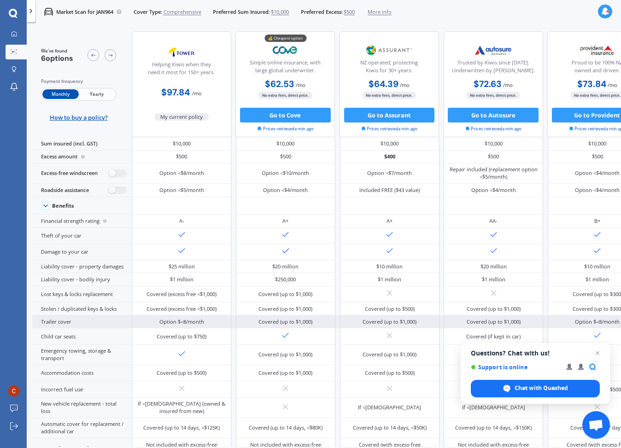
click at [598, 353] on span "Close chat" at bounding box center [597, 353] width 11 height 11
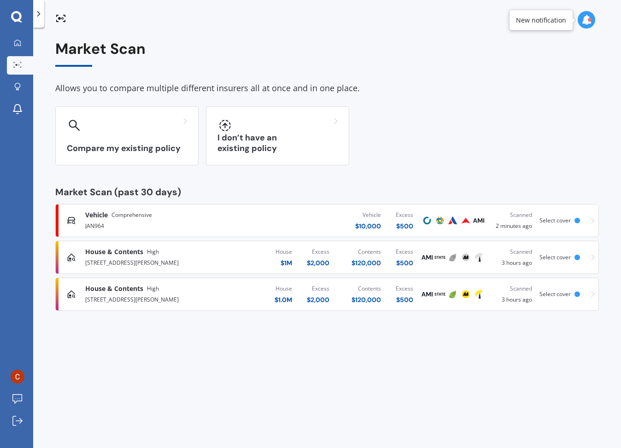
click at [239, 218] on div "Vehicle Comprehensive" at bounding box center [164, 214] width 158 height 9
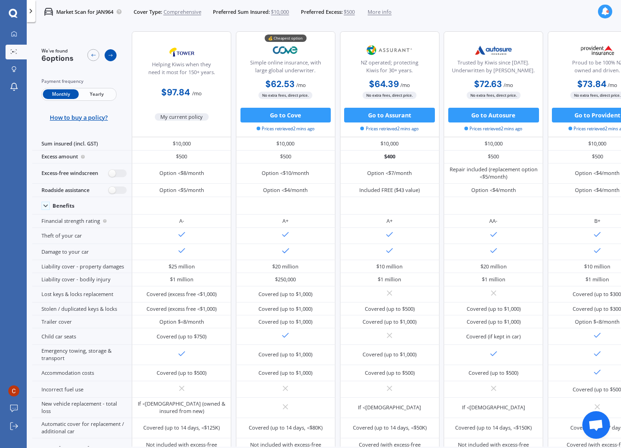
click at [110, 52] on icon at bounding box center [111, 55] width 6 height 6
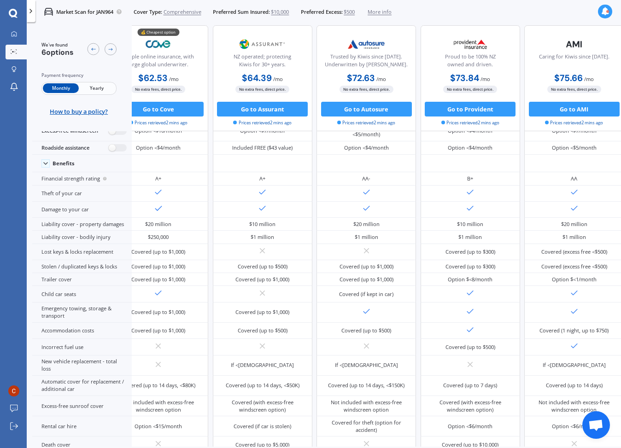
scroll to position [52, 159]
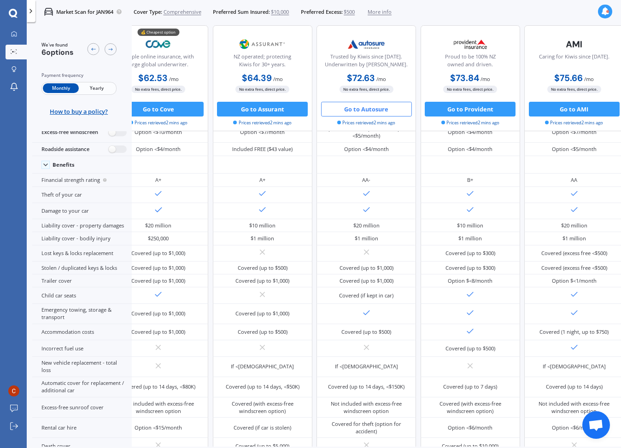
click at [395, 110] on button "Go to Autosure" at bounding box center [366, 109] width 91 height 15
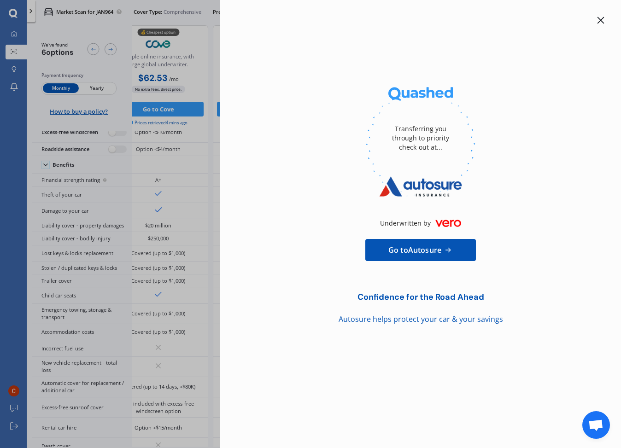
click at [408, 250] on span "Go to Autosure" at bounding box center [414, 249] width 53 height 11
click at [600, 20] on icon at bounding box center [600, 20] width 7 height 7
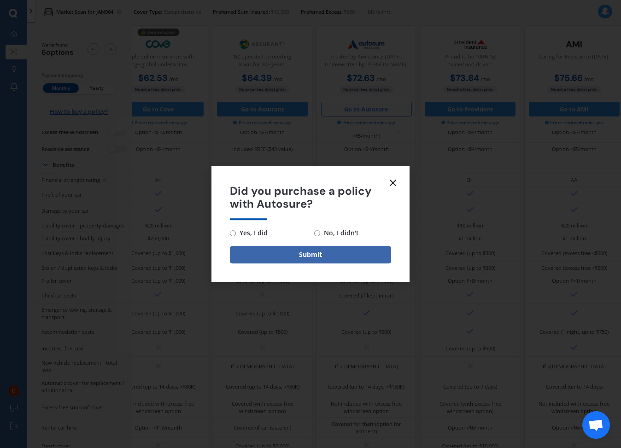
click at [394, 181] on line at bounding box center [393, 183] width 6 height 6
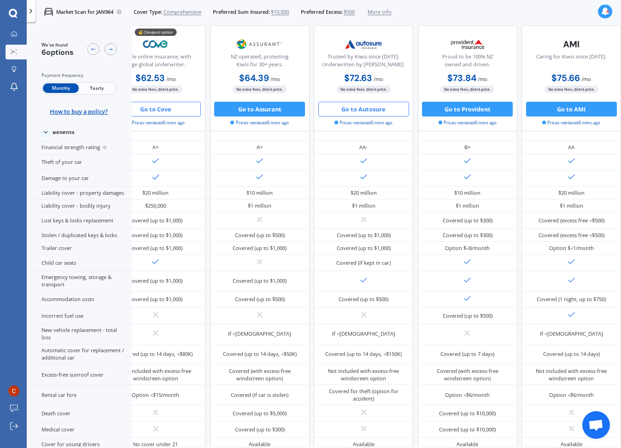
scroll to position [0, 167]
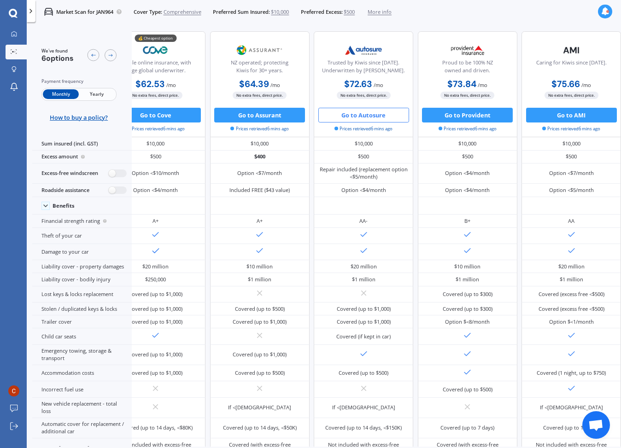
click at [30, 17] on div at bounding box center [31, 11] width 9 height 22
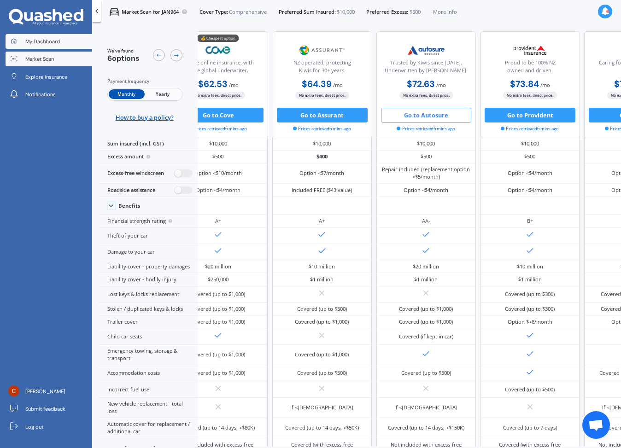
click at [45, 42] on span "My Dashboard" at bounding box center [42, 41] width 35 height 7
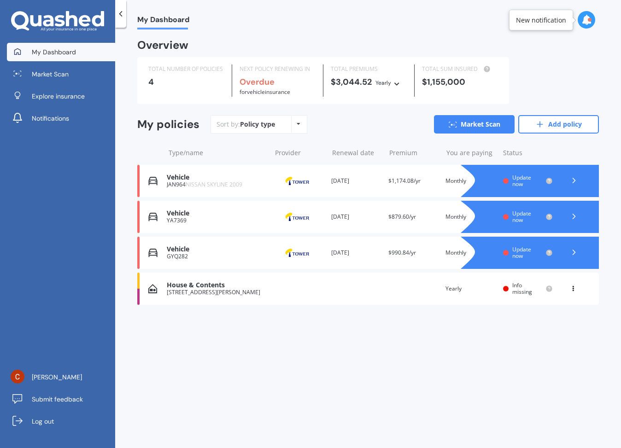
click at [576, 213] on icon at bounding box center [573, 216] width 9 height 9
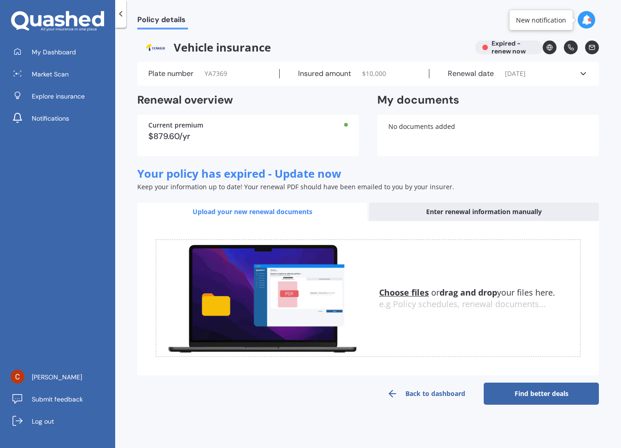
click at [552, 388] on link "Find better deals" at bounding box center [540, 394] width 115 height 22
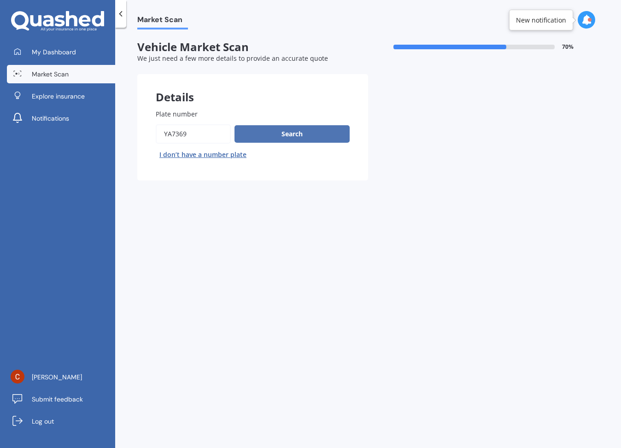
click at [319, 132] on button "Search" at bounding box center [291, 133] width 115 height 17
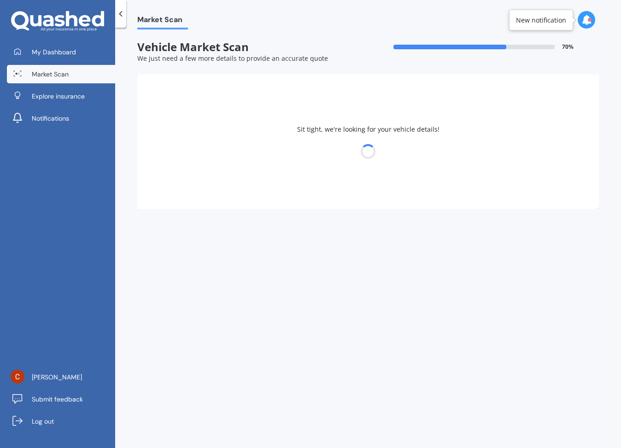
select select "JEEP"
select select "WRANGLER"
select select "01"
select select "07"
select select "1980"
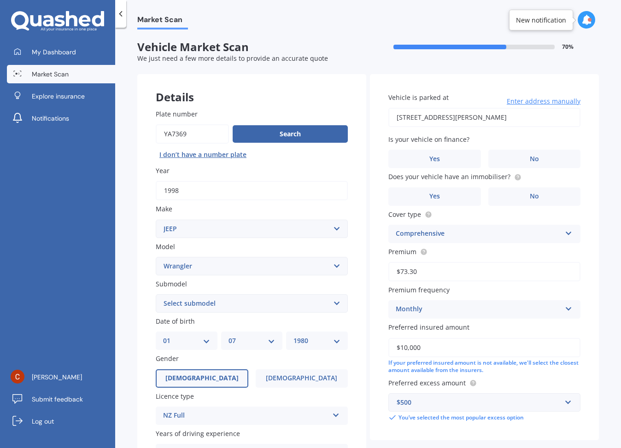
select select "3.8 4X4"
select select "17"
click at [236, 344] on div "MM 01 02 03 04 05 06 07 08 09 10 11 12" at bounding box center [252, 340] width 62 height 18
select select "06"
select select "1983"
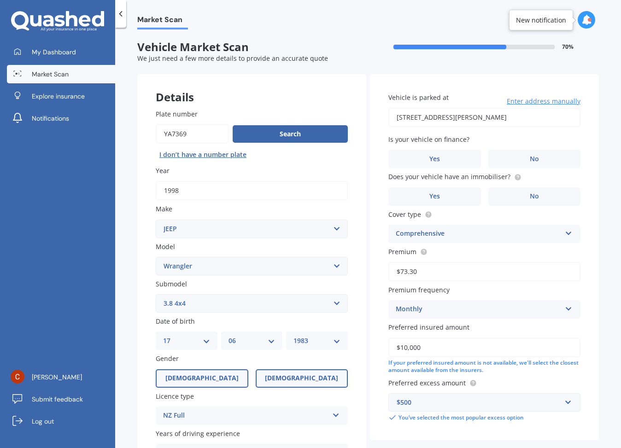
click at [292, 378] on span "[DEMOGRAPHIC_DATA]" at bounding box center [301, 378] width 73 height 8
click at [0, 0] on input "[DEMOGRAPHIC_DATA]" at bounding box center [0, 0] width 0 height 0
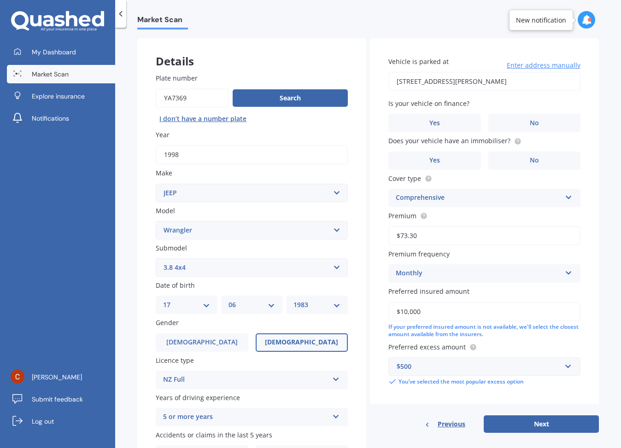
scroll to position [36, 0]
click at [535, 420] on button "Next" at bounding box center [540, 423] width 115 height 17
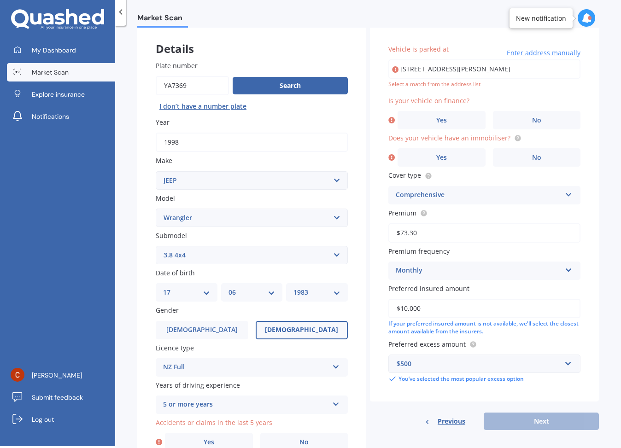
scroll to position [47, 0]
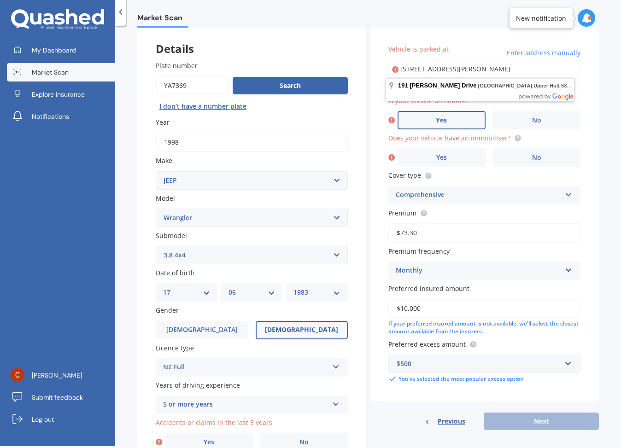
click at [452, 121] on label "Yes" at bounding box center [441, 120] width 88 height 18
click at [0, 0] on input "Yes" at bounding box center [0, 0] width 0 height 0
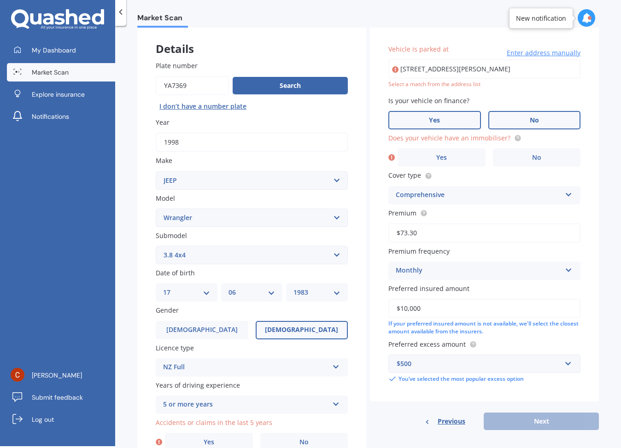
click at [570, 122] on label "No" at bounding box center [534, 120] width 93 height 18
click at [0, 0] on input "No" at bounding box center [0, 0] width 0 height 0
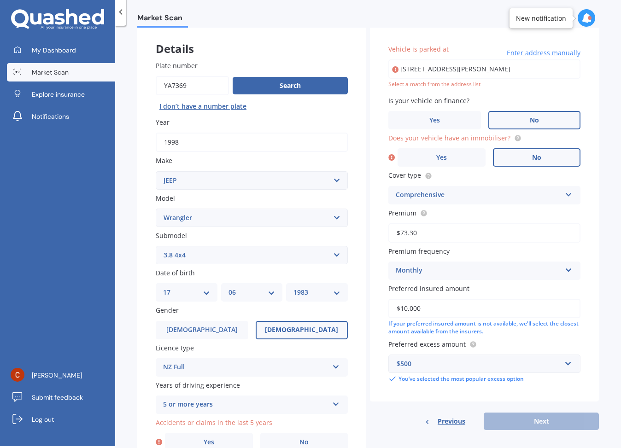
click at [551, 150] on label "No" at bounding box center [537, 157] width 88 height 18
click at [0, 0] on input "No" at bounding box center [0, 0] width 0 height 0
click at [487, 63] on input "[STREET_ADDRESS][PERSON_NAME]" at bounding box center [484, 68] width 192 height 19
type input "[STREET_ADDRESS][PERSON_NAME]"
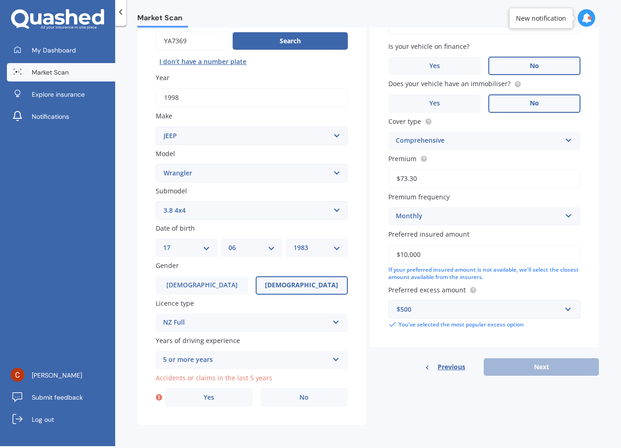
scroll to position [91, 0]
click at [299, 395] on span "No" at bounding box center [303, 398] width 9 height 8
click at [0, 0] on input "No" at bounding box center [0, 0] width 0 height 0
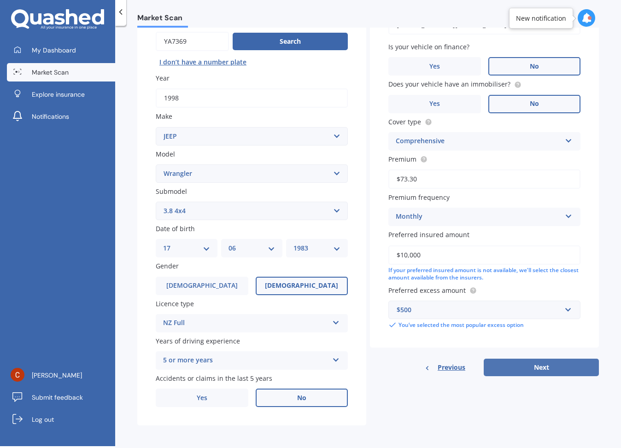
click at [518, 368] on button "Next" at bounding box center [540, 367] width 115 height 17
select select "17"
select select "06"
select select "1983"
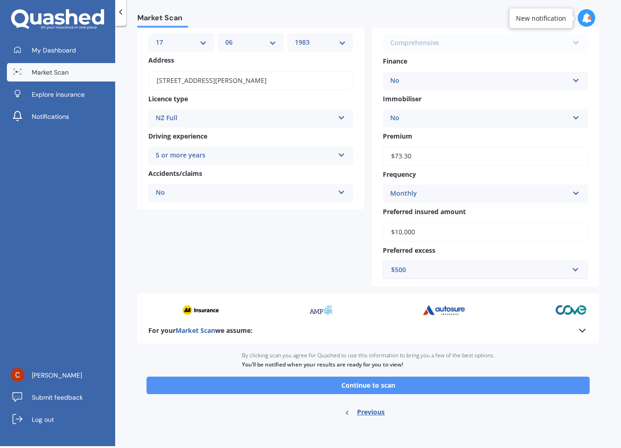
scroll to position [0, 0]
click at [407, 384] on button "Continue to scan" at bounding box center [367, 385] width 443 height 17
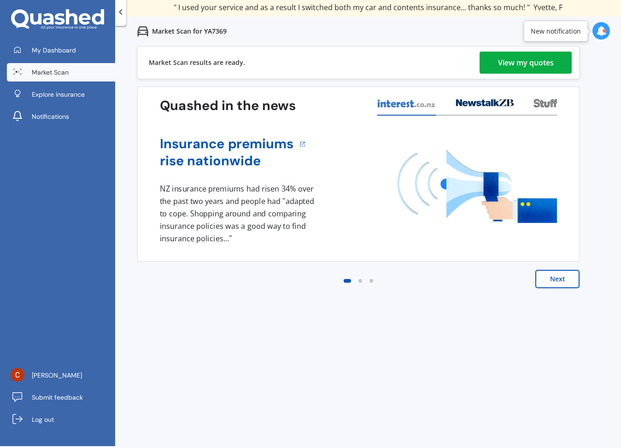
click at [518, 60] on div "View my quotes" at bounding box center [526, 63] width 56 height 22
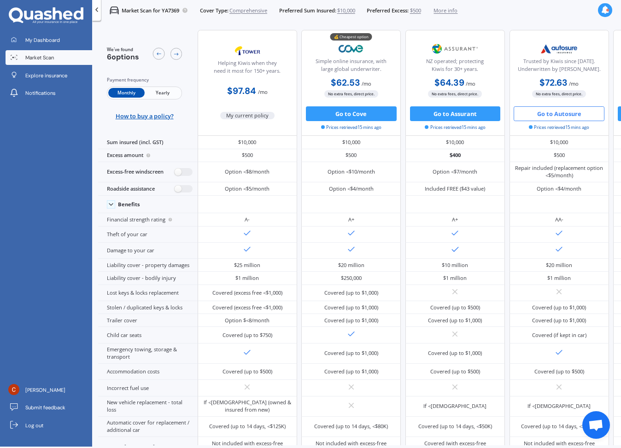
scroll to position [1, 0]
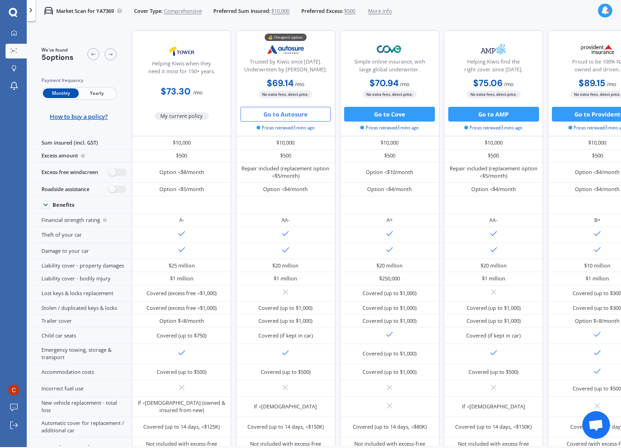
click at [287, 115] on button "Go to Autosure" at bounding box center [285, 114] width 91 height 15
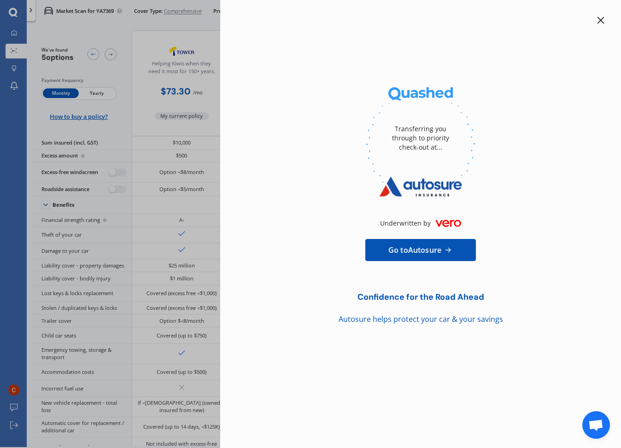
click at [429, 253] on span "Go to Autosure" at bounding box center [414, 249] width 53 height 11
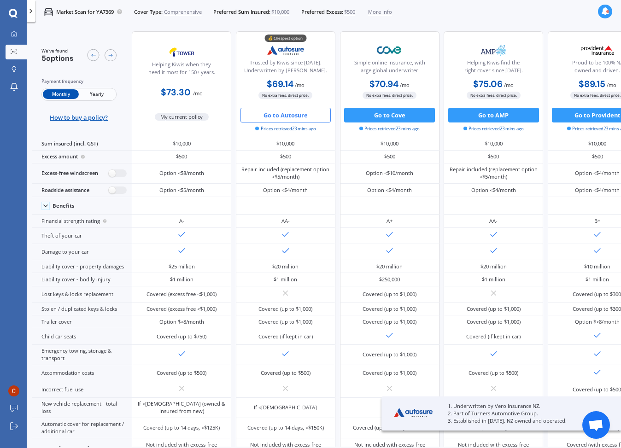
click at [9, 12] on icon at bounding box center [13, 13] width 9 height 9
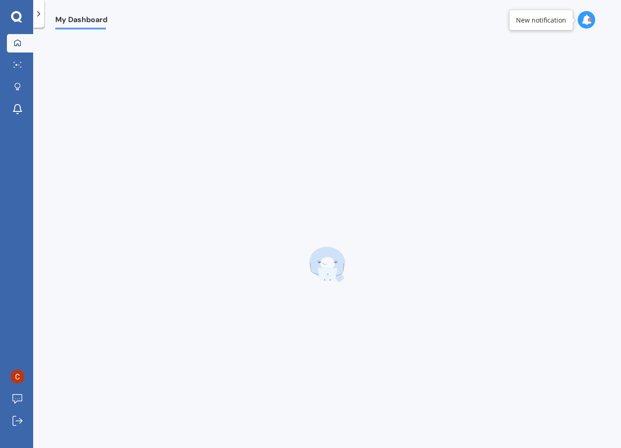
scroll to position [0, 26]
click at [33, 32] on div "My Dashboard We've found 5 options Payment frequency Monthly Yearly How to buy …" at bounding box center [326, 253] width 587 height 448
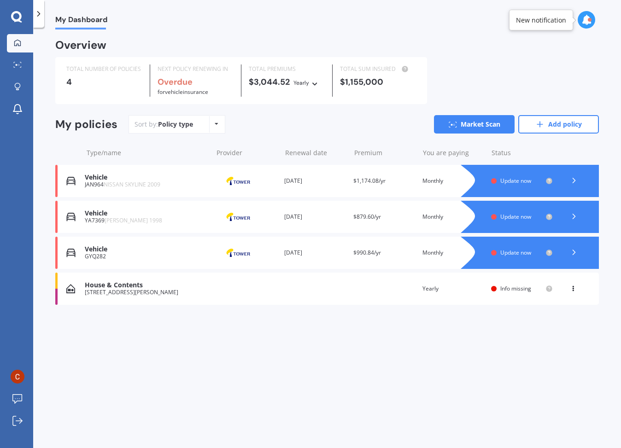
scroll to position [0, 0]
click at [127, 250] on div "Vehicle" at bounding box center [146, 249] width 123 height 8
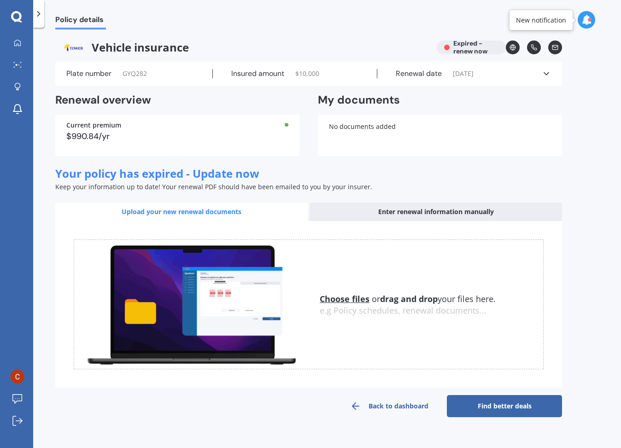
click at [531, 401] on link "Find better deals" at bounding box center [504, 406] width 115 height 22
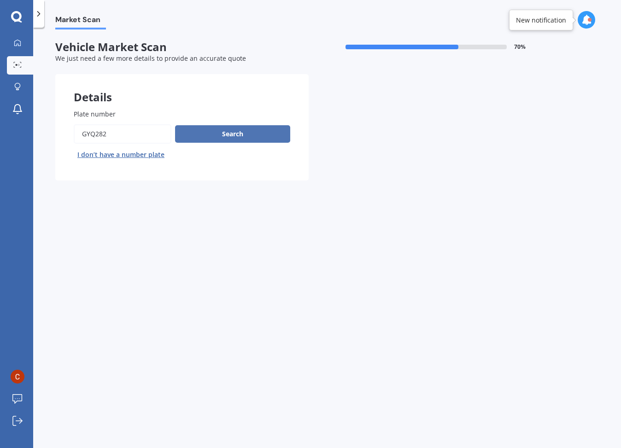
click at [223, 128] on button "Search" at bounding box center [232, 133] width 115 height 17
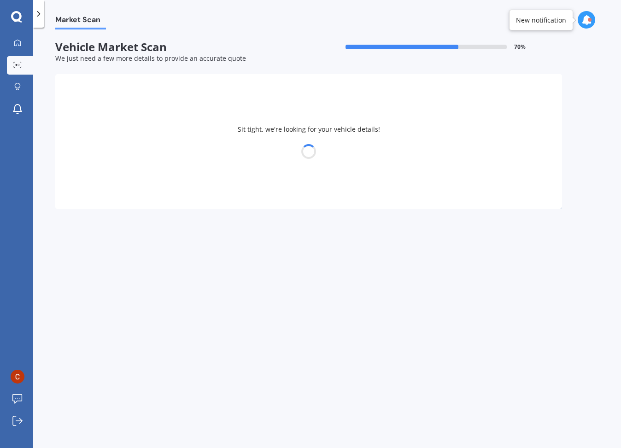
select select "HONDA"
select select "CIVIC"
select select "17"
select select "06"
select select "1983"
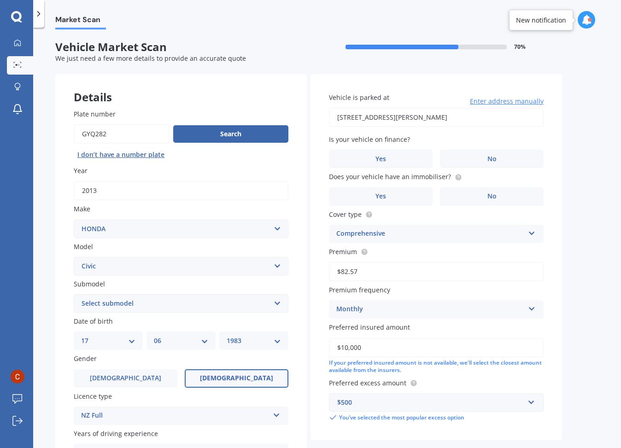
scroll to position [19, 0]
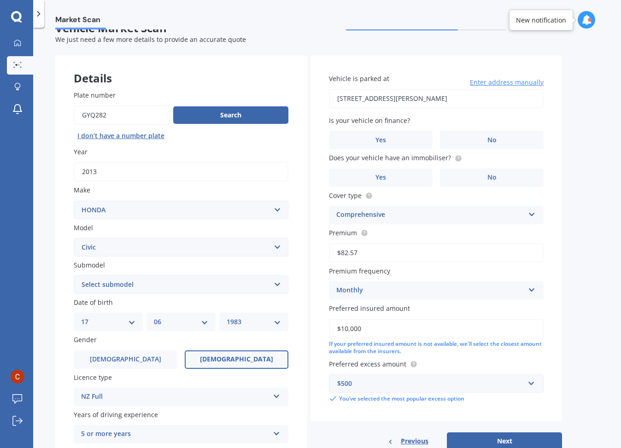
select select "GL"
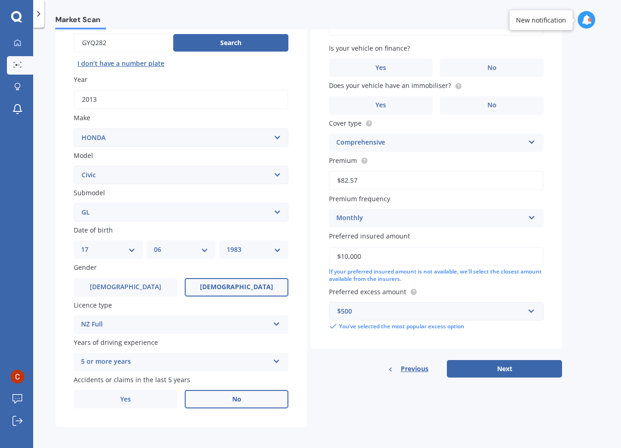
scroll to position [91, 0]
click at [226, 401] on label "No" at bounding box center [237, 399] width 104 height 18
click at [0, 0] on input "No" at bounding box center [0, 0] width 0 height 0
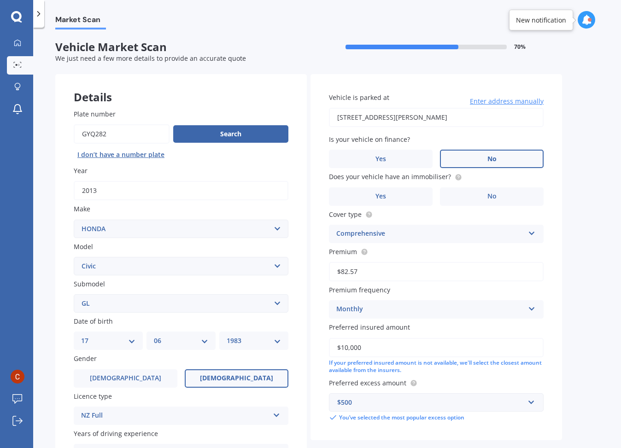
scroll to position [0, 0]
click at [498, 153] on label "No" at bounding box center [492, 159] width 104 height 18
click at [0, 0] on input "No" at bounding box center [0, 0] width 0 height 0
click at [371, 194] on label "Yes" at bounding box center [381, 196] width 104 height 18
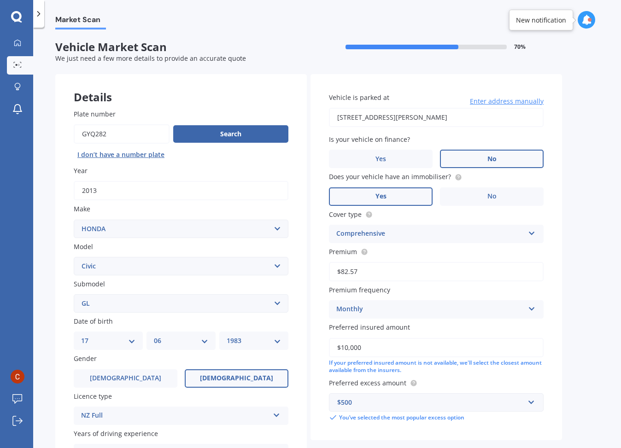
click at [0, 0] on input "Yes" at bounding box center [0, 0] width 0 height 0
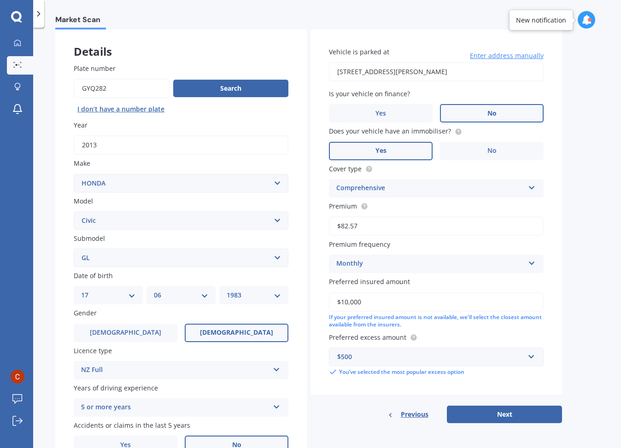
scroll to position [47, 0]
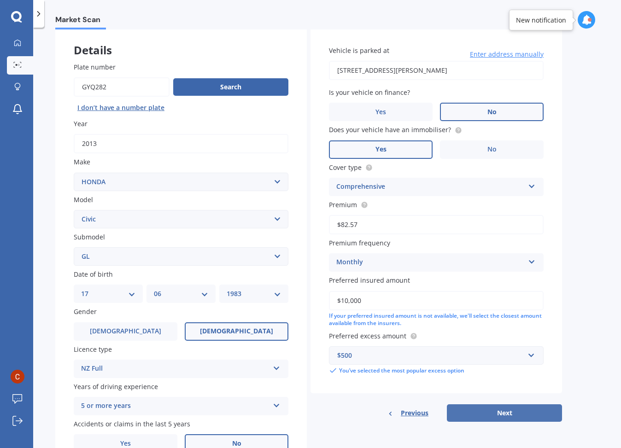
click at [529, 412] on button "Next" at bounding box center [504, 412] width 115 height 17
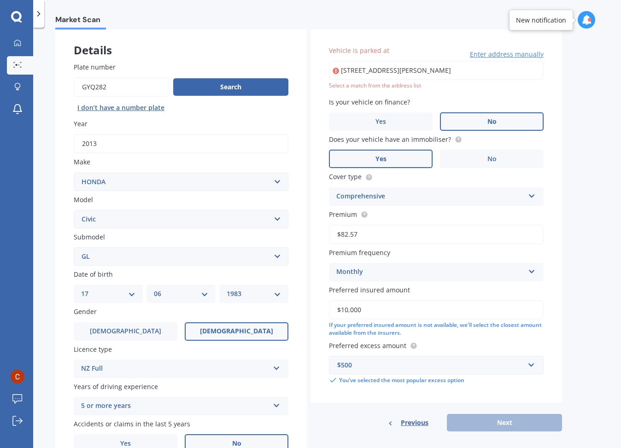
type input "[STREET_ADDRESS][PERSON_NAME]"
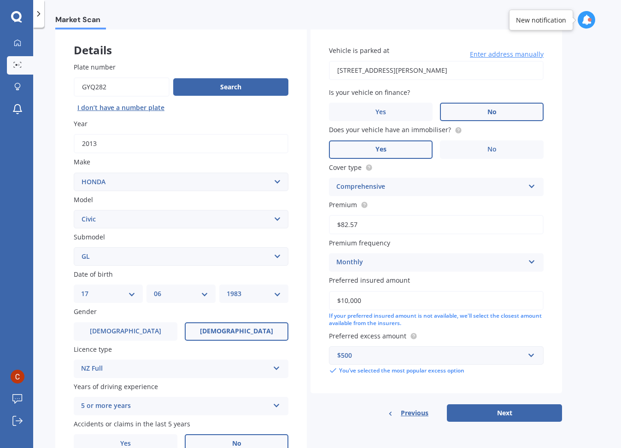
click at [522, 407] on button "Next" at bounding box center [504, 412] width 115 height 17
select select "17"
select select "06"
select select "1983"
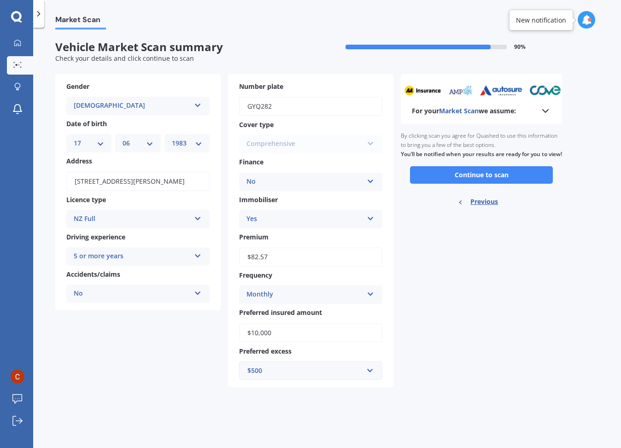
scroll to position [0, 0]
click at [485, 179] on button "Continue to scan" at bounding box center [481, 174] width 143 height 17
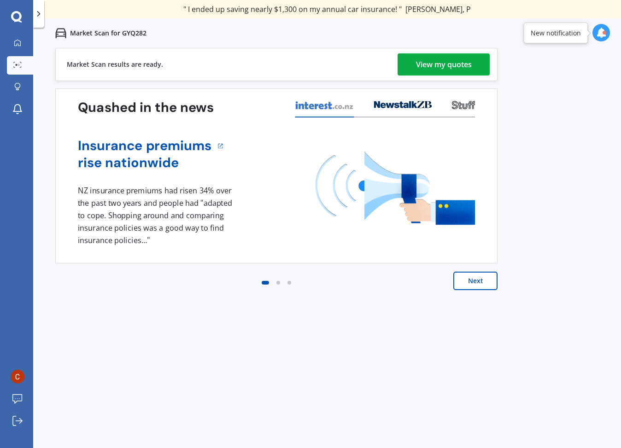
click at [437, 59] on div "View my quotes" at bounding box center [444, 64] width 56 height 22
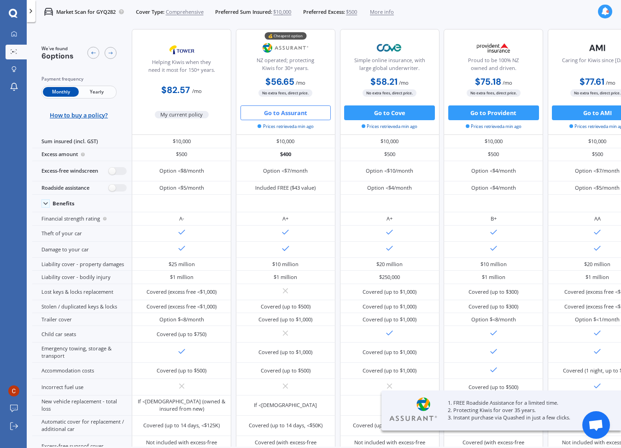
scroll to position [3, 0]
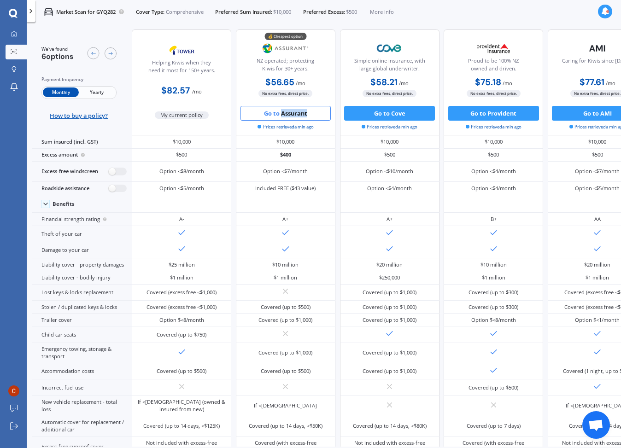
click at [286, 115] on button "Go to Assurant" at bounding box center [285, 113] width 91 height 15
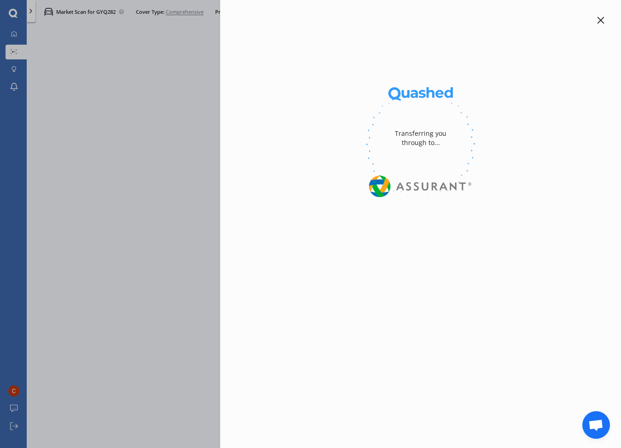
select select "Monthly"
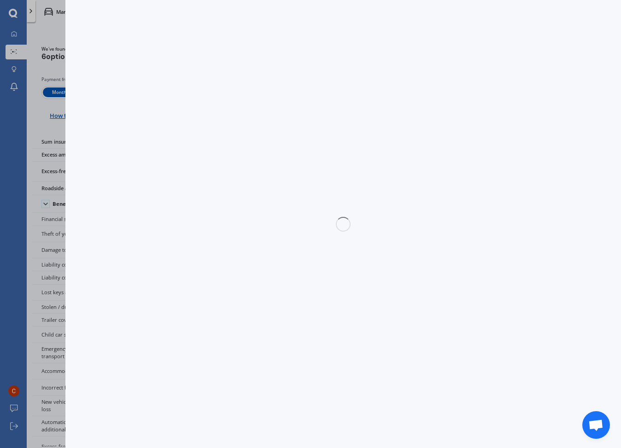
select select "full"
select select "0"
select select "[GEOGRAPHIC_DATA]"
select select "HONDA"
select select "CIVIC"
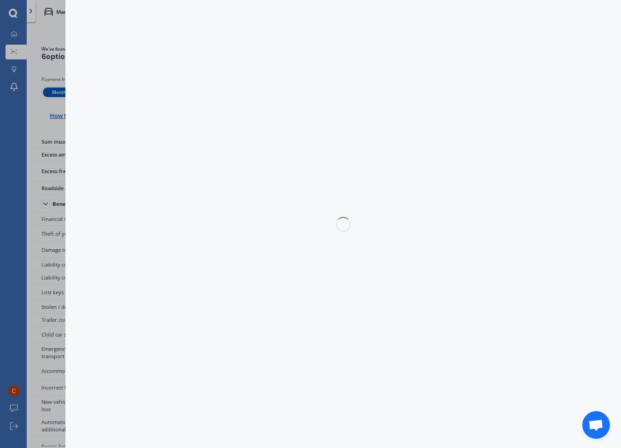
select select "GL"
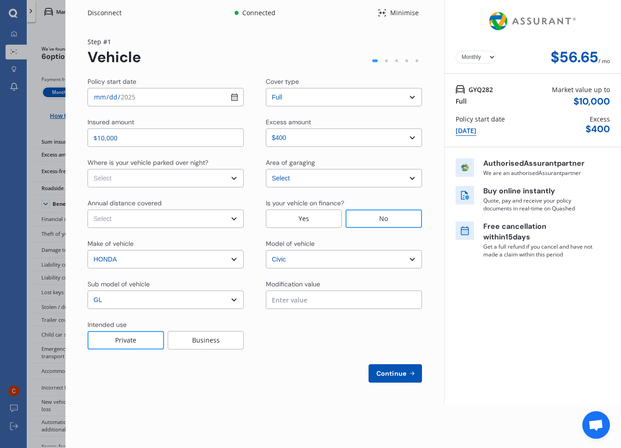
select select "On own property"
select select "20000"
click at [407, 373] on span "Continue" at bounding box center [391, 373] width 34 height 7
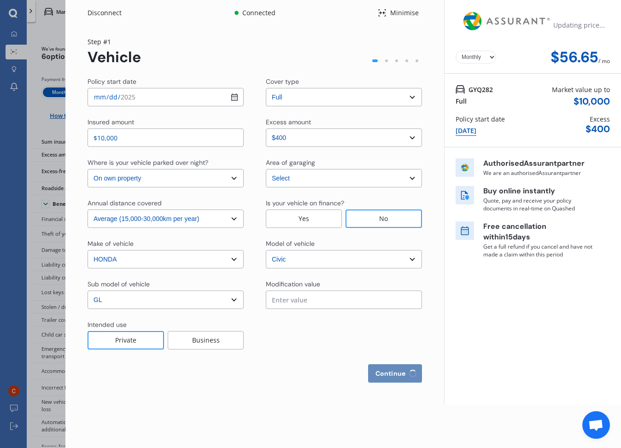
select select "Miss"
select select "17"
select select "06"
select select "1983"
select select "full"
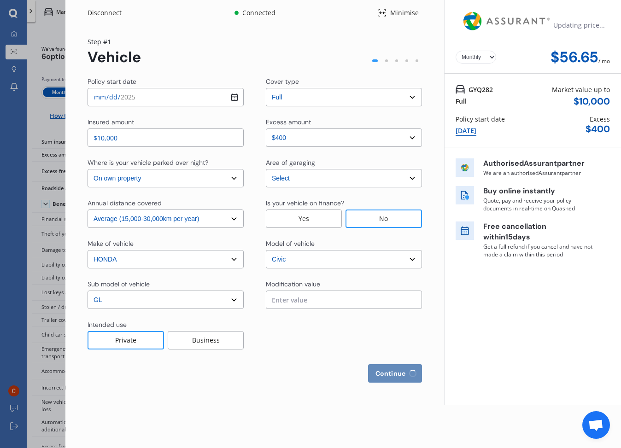
select select "more than 4 years"
select select "[GEOGRAPHIC_DATA]"
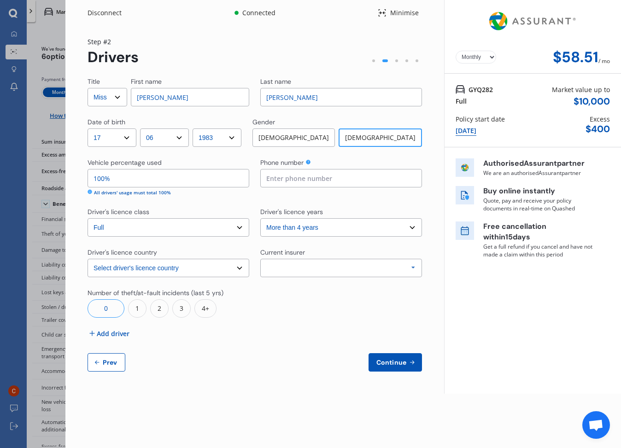
click at [116, 366] on span "Prev" at bounding box center [110, 362] width 18 height 7
select select "full"
select select "0"
select select "On own property"
select select "[GEOGRAPHIC_DATA]"
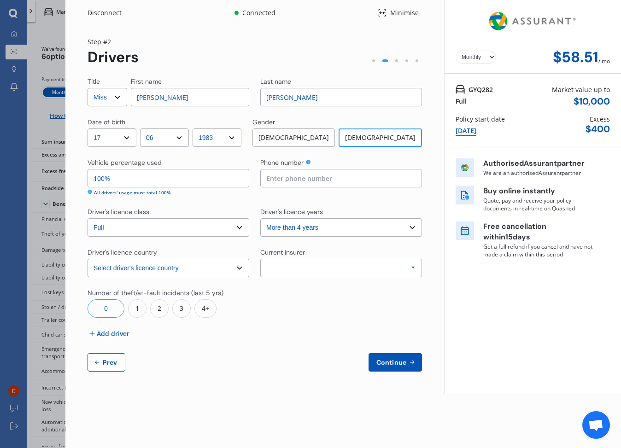
select select "20000"
select select "HONDA"
select select "CIVIC"
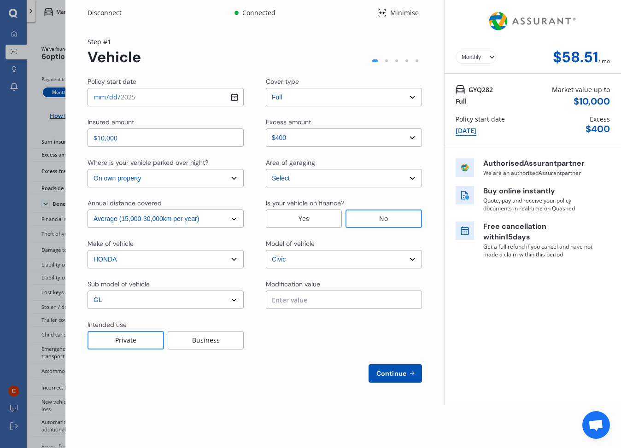
drag, startPoint x: 125, startPoint y: 301, endPoint x: 236, endPoint y: 300, distance: 111.4
click at [125, 301] on select "Select sub-model (all other) 1.8S 2.0S 4WD Wagon Breeze DX Euro 1.8L Exi GL GLi…" at bounding box center [165, 300] width 156 height 18
click at [240, 300] on select "Select sub-model (all other) 1.8S 2.0S 4WD Wagon Breeze DX Euro 1.8L Exi GL GLi…" at bounding box center [165, 300] width 156 height 18
click at [236, 300] on select "Select sub-model (all other) 1.8S 2.0S 4WD Wagon Breeze DX Euro 1.8L Exi GL GLi…" at bounding box center [165, 300] width 156 height 18
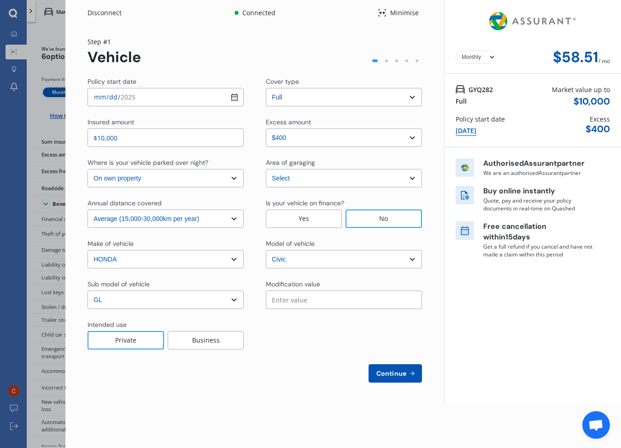
drag, startPoint x: 236, startPoint y: 300, endPoint x: 411, endPoint y: 369, distance: 187.7
click at [236, 300] on select "Select sub-model (all other) 1.8S 2.0S 4WD Wagon Breeze DX Euro 1.8L Exi GL GLi…" at bounding box center [165, 300] width 156 height 18
click at [237, 300] on select "Select sub-model (all other) 1.8S 2.0S 4WD Wagon Breeze DX Euro 1.8L Exi GL GLi…" at bounding box center [165, 300] width 156 height 18
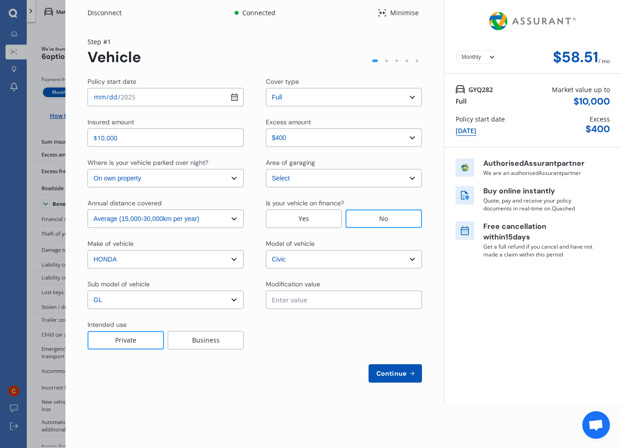
click at [245, 313] on div "Policy start date [DATE] Cover type Select cover type 3rd Party 3rd Party Fire …" at bounding box center [254, 230] width 334 height 306
select select "LX"
click at [402, 374] on span "Continue" at bounding box center [391, 373] width 34 height 7
select select "Miss"
select select "17"
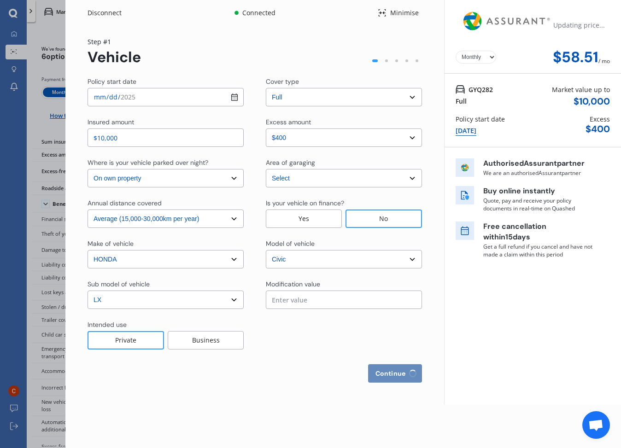
select select "06"
select select "1983"
select select "full"
select select "more than 4 years"
select select "[GEOGRAPHIC_DATA]"
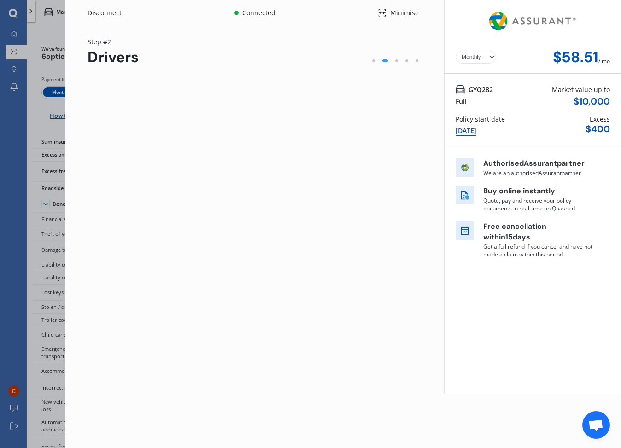
drag, startPoint x: 402, startPoint y: 373, endPoint x: 339, endPoint y: 136, distance: 245.5
click at [335, 135] on div "[DEMOGRAPHIC_DATA]" at bounding box center [293, 137] width 82 height 18
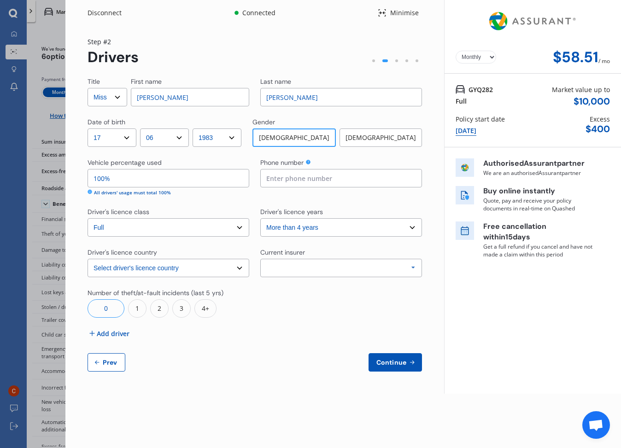
drag, startPoint x: 111, startPoint y: 365, endPoint x: 441, endPoint y: 281, distance: 340.1
click at [111, 365] on span "Prev" at bounding box center [110, 362] width 18 height 7
select select "full"
select select "0"
select select "On own property"
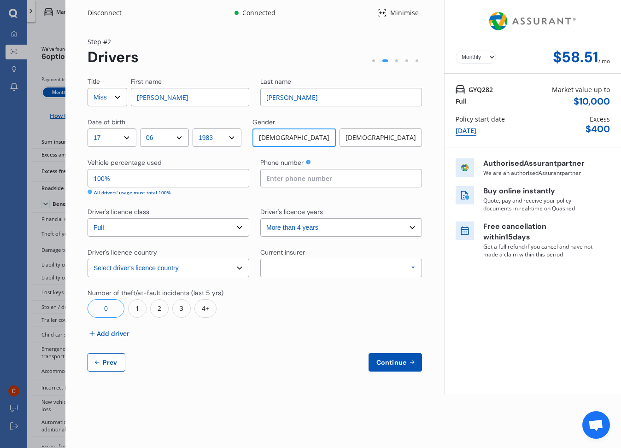
select select "[GEOGRAPHIC_DATA]"
select select "20000"
select select "HONDA"
select select "CIVIC"
select select "LX"
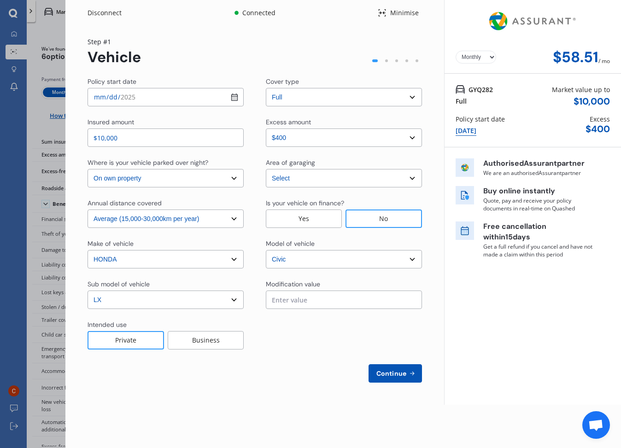
click at [384, 372] on span "Continue" at bounding box center [391, 373] width 34 height 7
select select "Miss"
select select "17"
select select "06"
select select "1983"
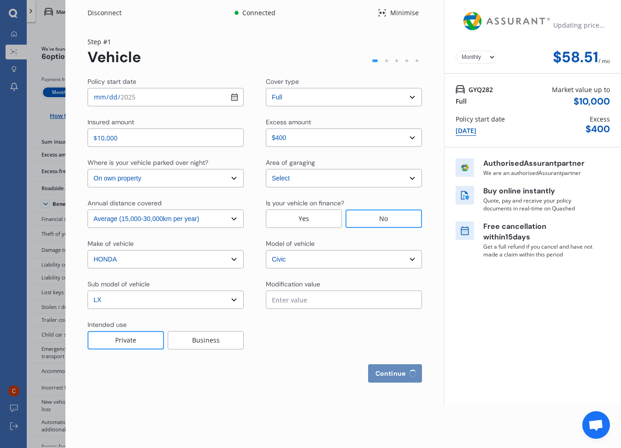
select select "full"
select select "more than 4 years"
select select "[GEOGRAPHIC_DATA]"
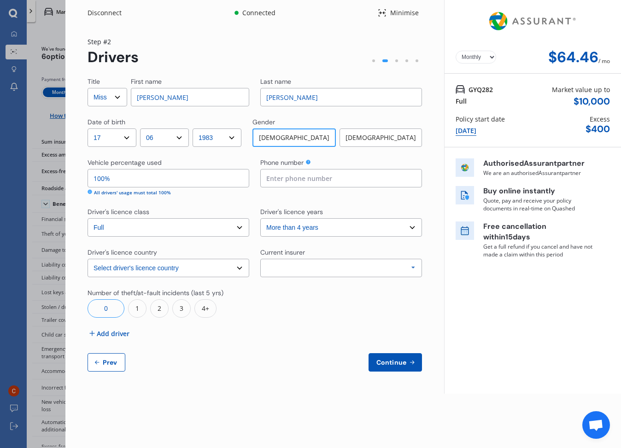
click at [405, 361] on span "Continue" at bounding box center [391, 362] width 34 height 7
click at [347, 271] on div "Allianz AAI AMI IAG - NZI/State [PERSON_NAME] Vero Unknown Other Insurer None P…" at bounding box center [341, 268] width 162 height 18
drag, startPoint x: 298, startPoint y: 181, endPoint x: 298, endPoint y: 175, distance: 5.5
click at [298, 175] on input at bounding box center [341, 178] width 162 height 18
type input "0276666248"
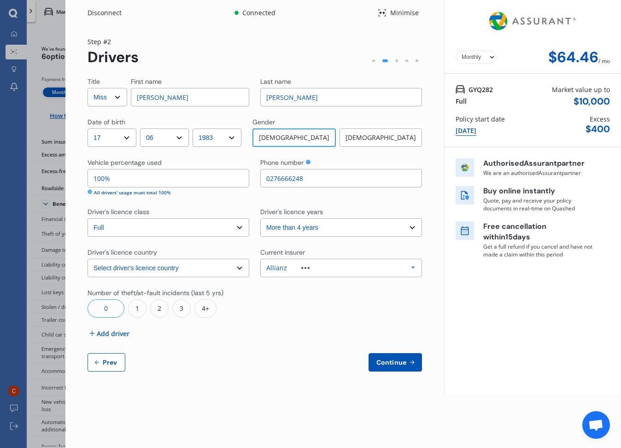
click at [306, 264] on div "Allianz Allianz AAI AMI IAG - NZI/State [PERSON_NAME] Vero Unknown Other Insure…" at bounding box center [341, 268] width 162 height 18
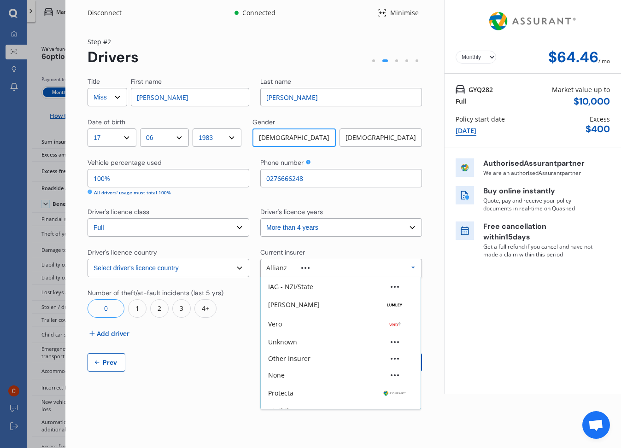
scroll to position [61, 0]
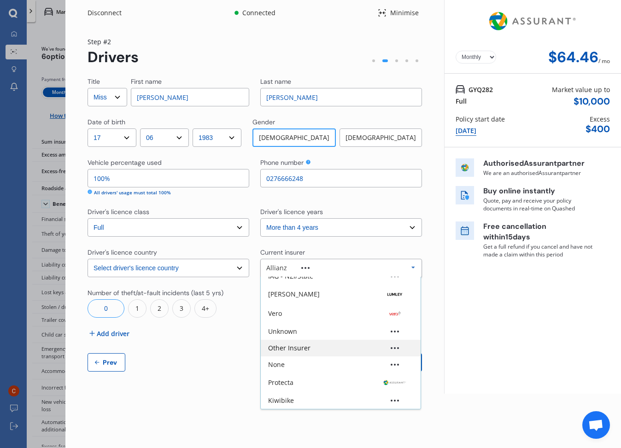
click at [301, 346] on div "Other Insurer" at bounding box center [289, 348] width 42 height 6
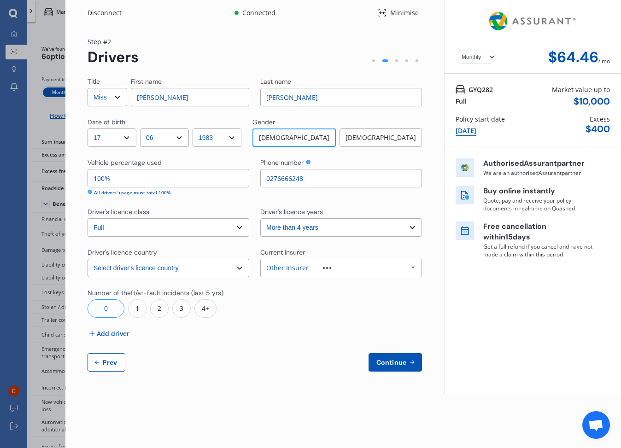
click at [400, 361] on span "Continue" at bounding box center [391, 362] width 34 height 7
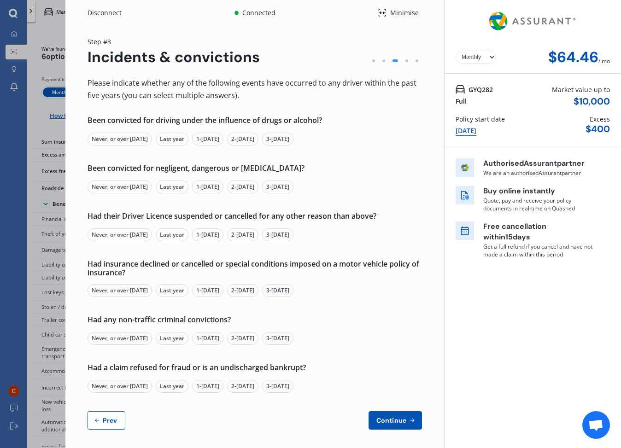
click at [128, 139] on div "Never, or over [DATE]" at bounding box center [119, 139] width 64 height 13
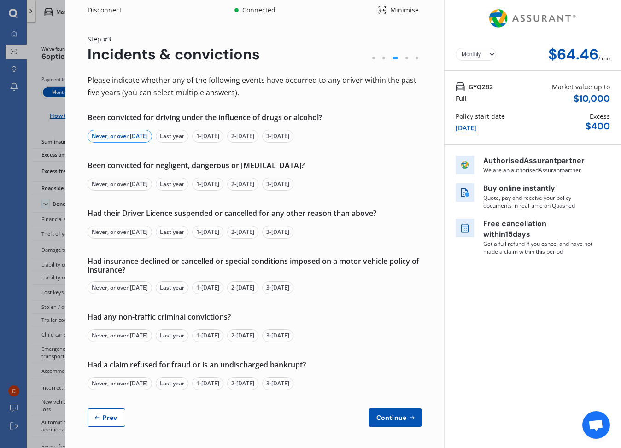
click at [113, 182] on div "Never, or over [DATE]" at bounding box center [119, 184] width 64 height 13
click at [112, 232] on div "Never, or over [DATE]" at bounding box center [119, 232] width 64 height 13
click at [139, 289] on div "Never, or over [DATE]" at bounding box center [119, 287] width 64 height 13
click at [145, 383] on div "Never, or over [DATE]" at bounding box center [119, 383] width 64 height 13
click at [131, 339] on div "Never, or over [DATE]" at bounding box center [119, 335] width 64 height 13
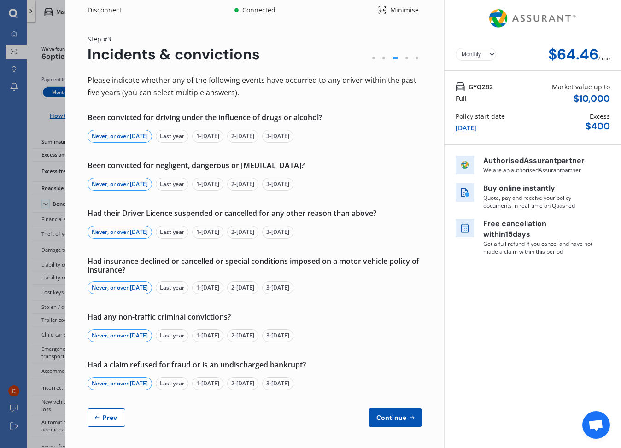
click at [396, 422] on button "Continue" at bounding box center [394, 417] width 53 height 18
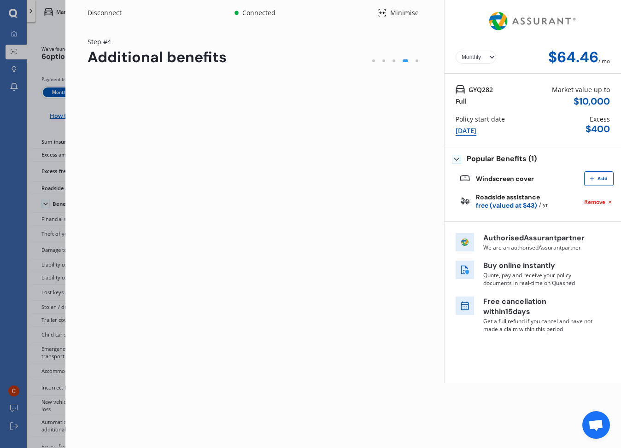
scroll to position [0, 0]
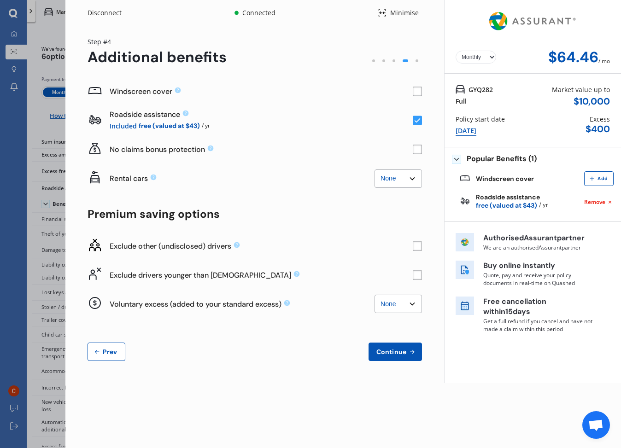
click at [419, 93] on rect at bounding box center [417, 91] width 9 height 9
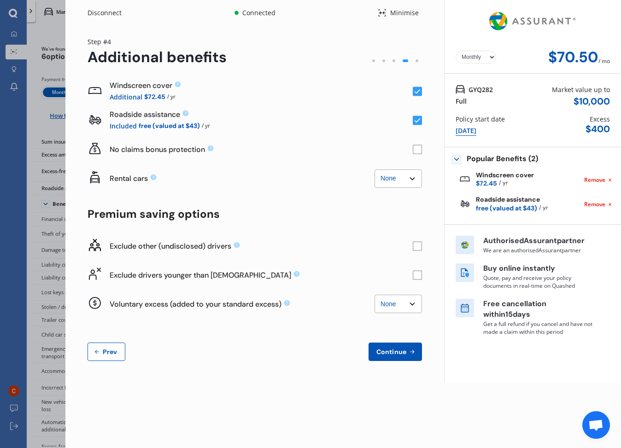
click at [416, 119] on rect at bounding box center [417, 120] width 9 height 9
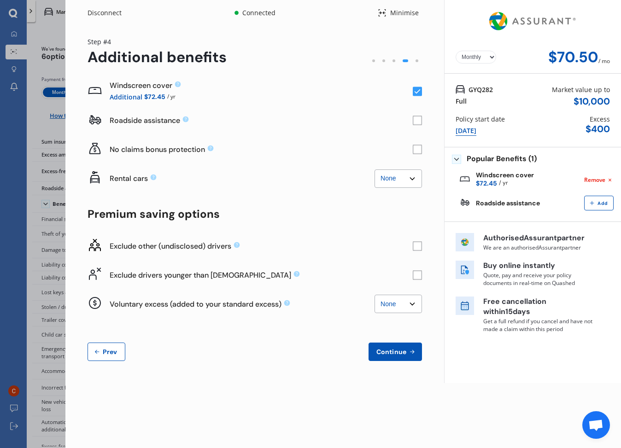
click at [417, 122] on rect at bounding box center [417, 120] width 9 height 9
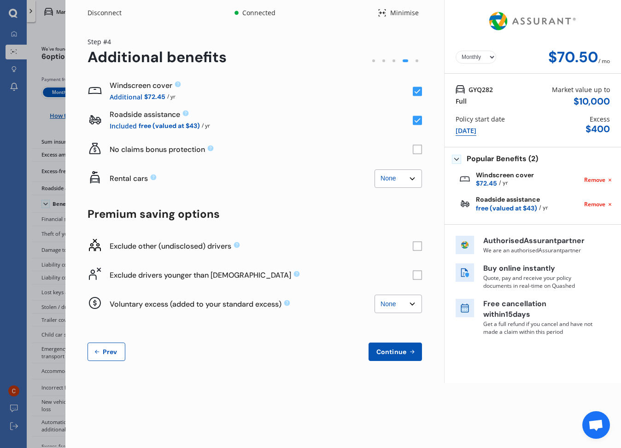
click at [418, 121] on rect at bounding box center [417, 120] width 9 height 9
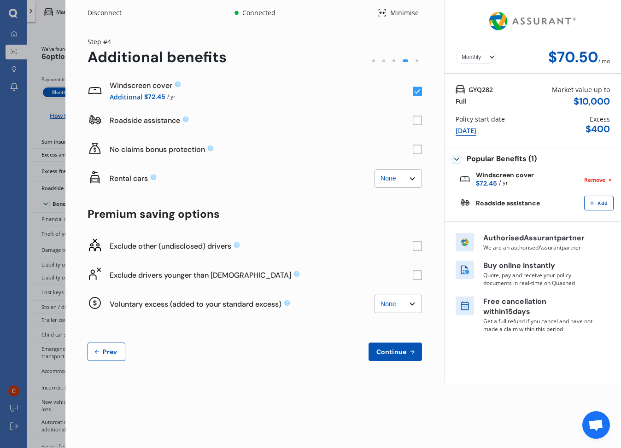
click at [416, 91] on rect at bounding box center [417, 91] width 9 height 9
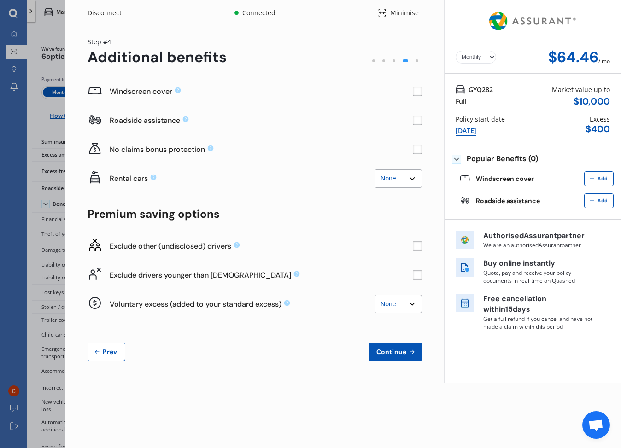
click at [417, 90] on rect at bounding box center [417, 91] width 9 height 9
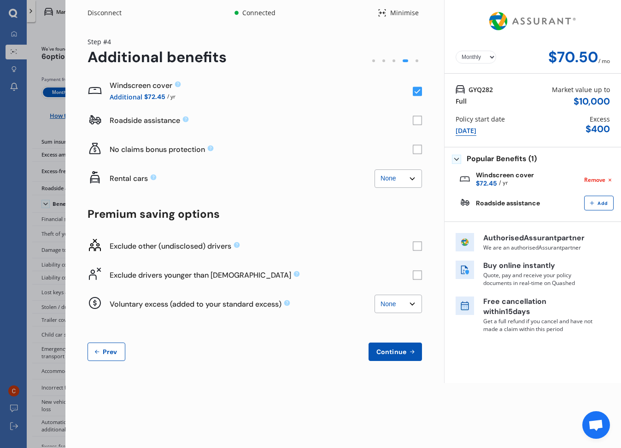
click at [416, 276] on rect at bounding box center [417, 274] width 9 height 9
select select "500.00"
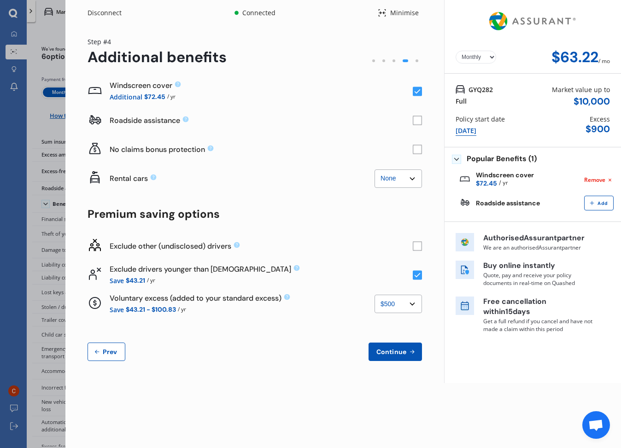
click at [395, 351] on span "Continue" at bounding box center [391, 351] width 34 height 7
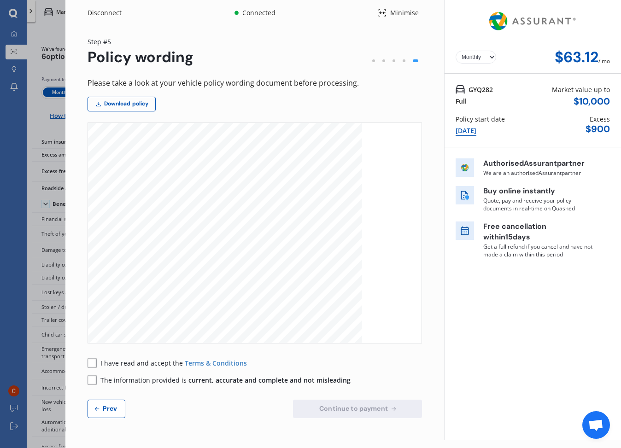
click at [93, 366] on rect at bounding box center [91, 362] width 9 height 9
click at [93, 362] on rect at bounding box center [91, 362] width 9 height 9
drag, startPoint x: 93, startPoint y: 362, endPoint x: 93, endPoint y: 379, distance: 17.5
click at [93, 362] on icon at bounding box center [92, 363] width 6 height 5
click at [94, 379] on rect at bounding box center [91, 379] width 9 height 9
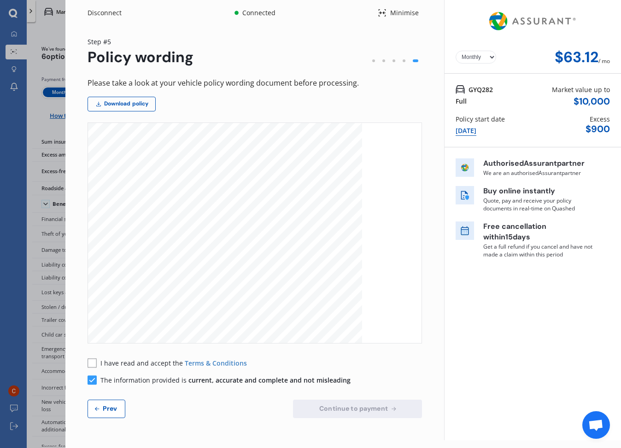
click at [93, 379] on icon at bounding box center [91, 380] width 9 height 10
click at [92, 382] on rect at bounding box center [91, 379] width 9 height 9
click at [95, 364] on rect at bounding box center [91, 362] width 9 height 9
click at [92, 379] on rect at bounding box center [91, 379] width 9 height 9
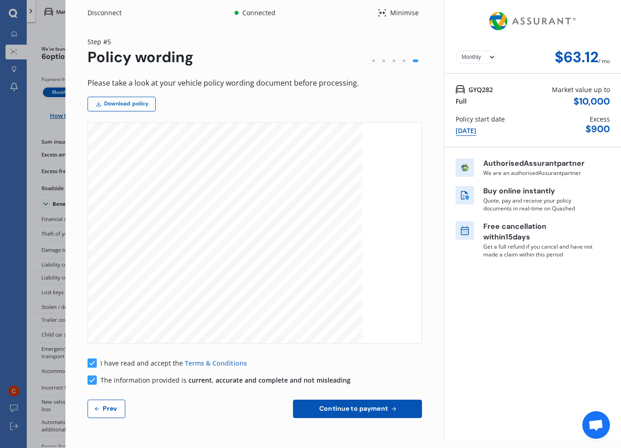
click at [132, 102] on link "Download policy" at bounding box center [121, 104] width 68 height 15
click at [110, 410] on span "Prev" at bounding box center [110, 408] width 18 height 7
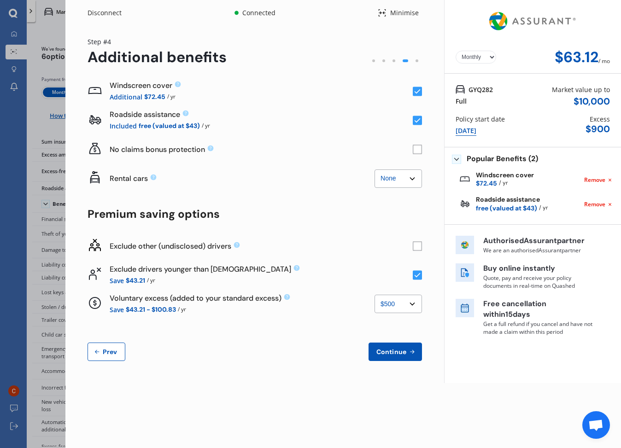
drag, startPoint x: 109, startPoint y: 409, endPoint x: 601, endPoint y: 207, distance: 531.9
click at [109, 409] on div "Disconnect Connected Minimise Yearly Monthly $63.12 / mo Step # 4 Additional be…" at bounding box center [342, 224] width 555 height 448
click at [599, 203] on span "Remove" at bounding box center [594, 204] width 21 height 8
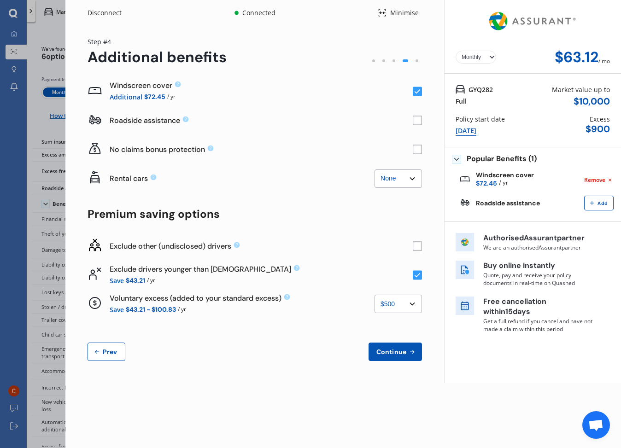
drag, startPoint x: 407, startPoint y: 304, endPoint x: 523, endPoint y: 154, distance: 190.1
click at [407, 304] on select "None $500 $1,000" at bounding box center [397, 304] width 47 height 18
select select "0"
click at [390, 350] on span "Continue" at bounding box center [391, 351] width 34 height 7
